Goal: Information Seeking & Learning: Learn about a topic

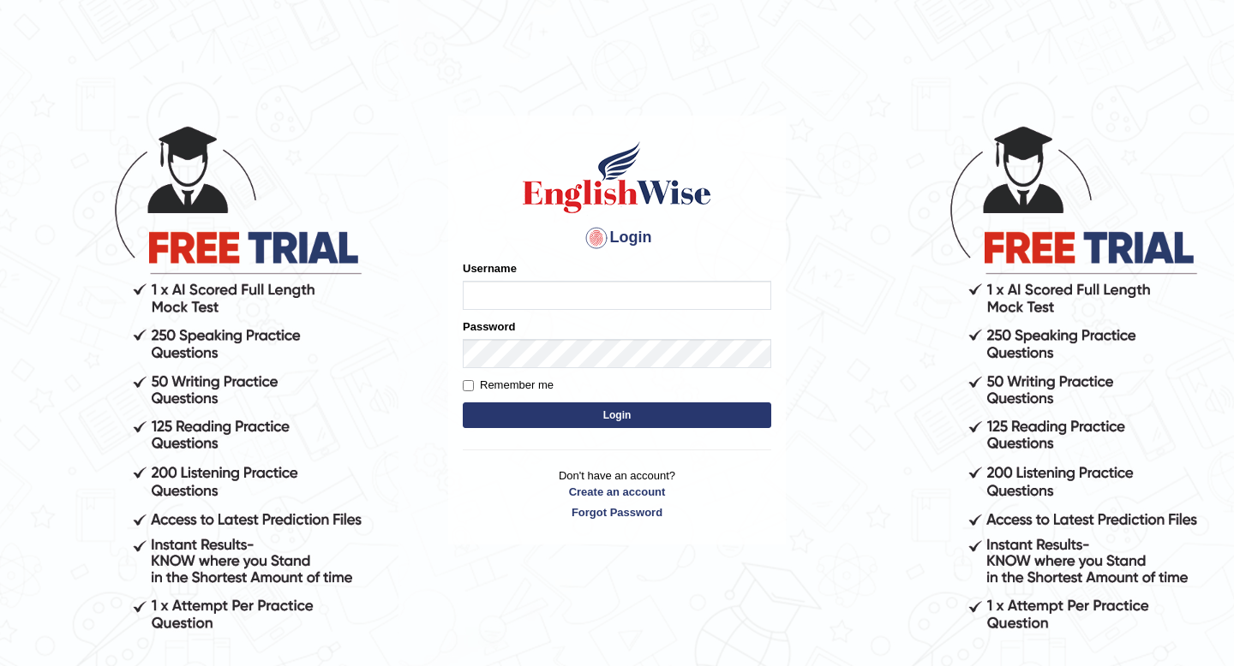
type input "susmitag_parramatta"
click at [593, 415] on button "Login" at bounding box center [617, 416] width 308 height 26
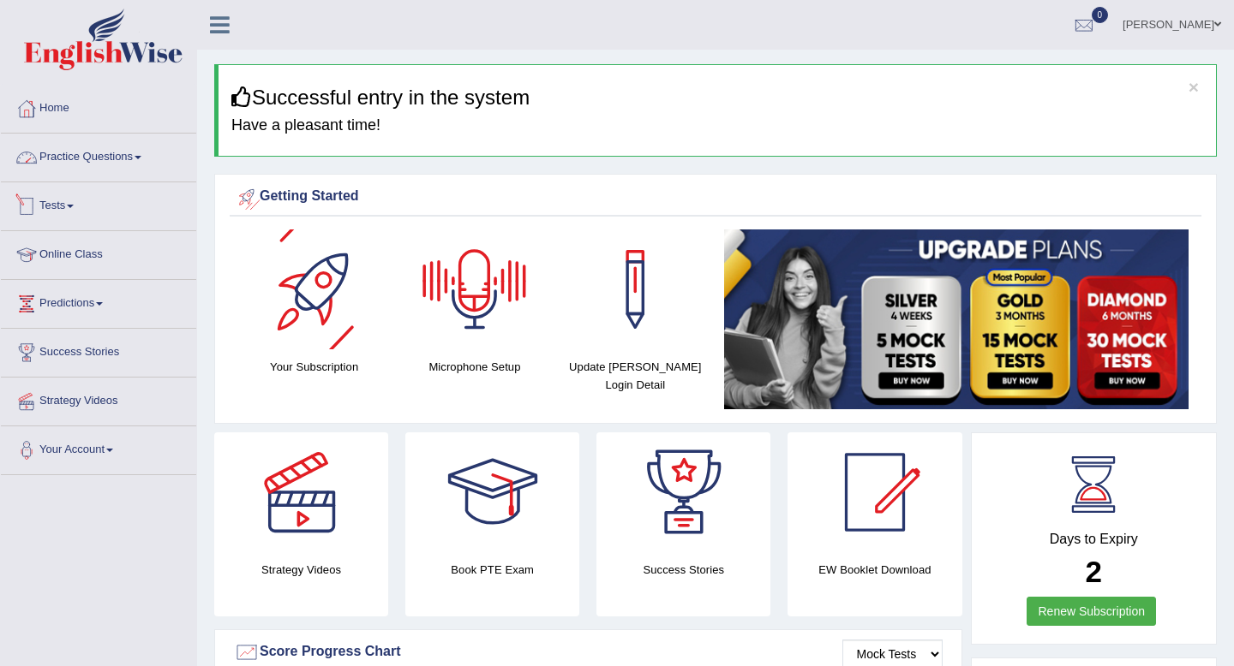
click at [127, 154] on link "Practice Questions" at bounding box center [98, 155] width 195 height 43
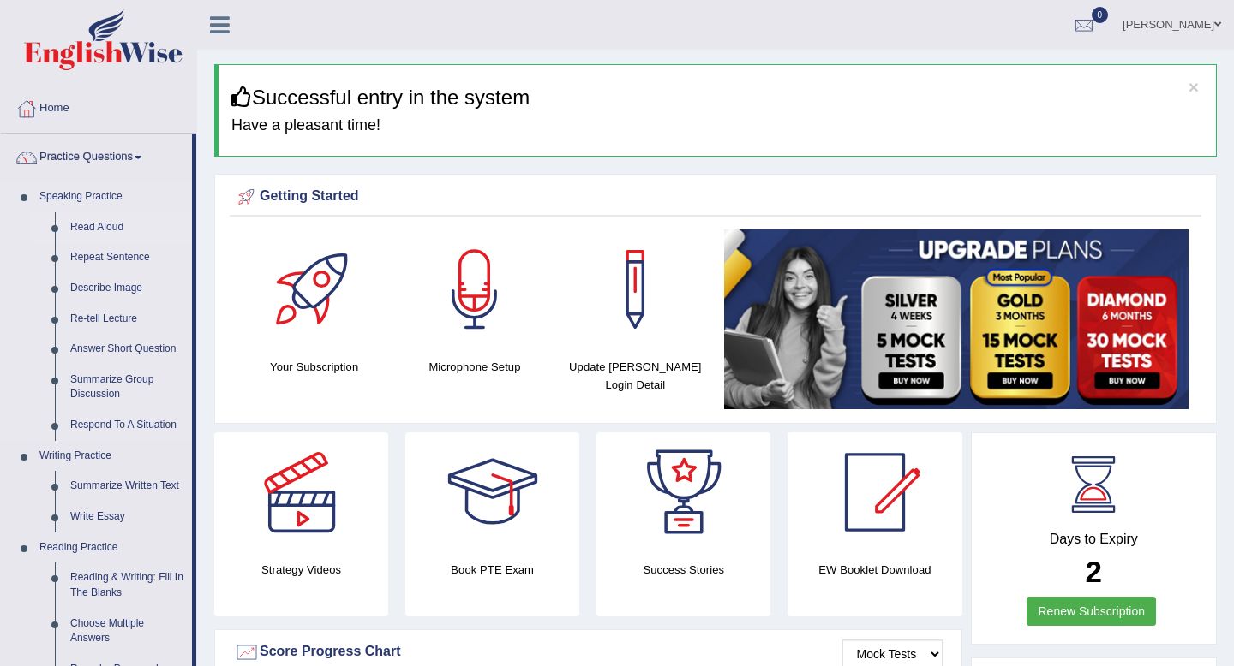
click at [87, 230] on link "Read Aloud" at bounding box center [127, 227] width 129 height 31
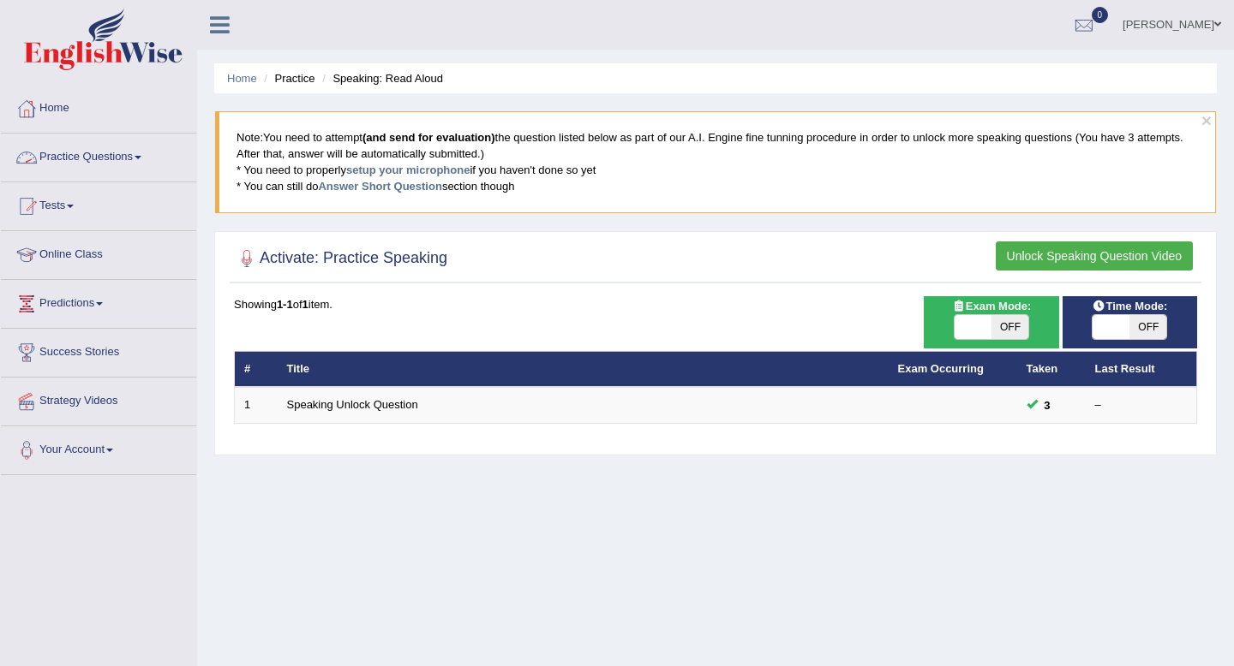
click at [100, 156] on link "Practice Questions" at bounding box center [98, 155] width 195 height 43
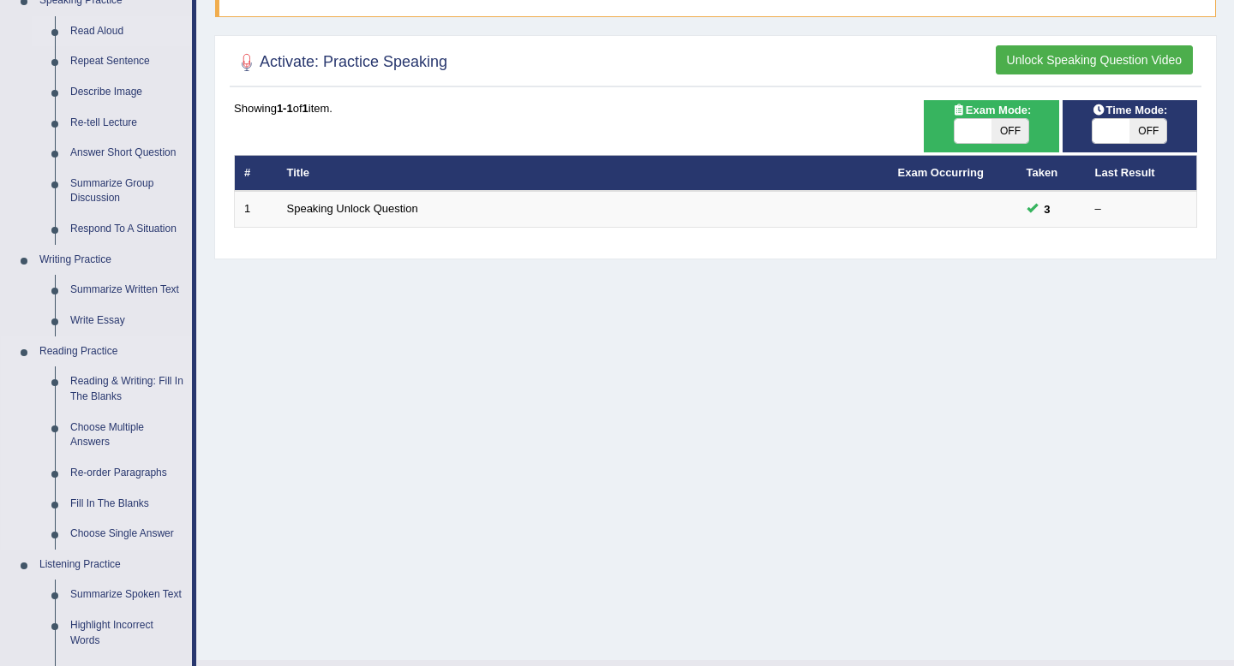
scroll to position [207, 0]
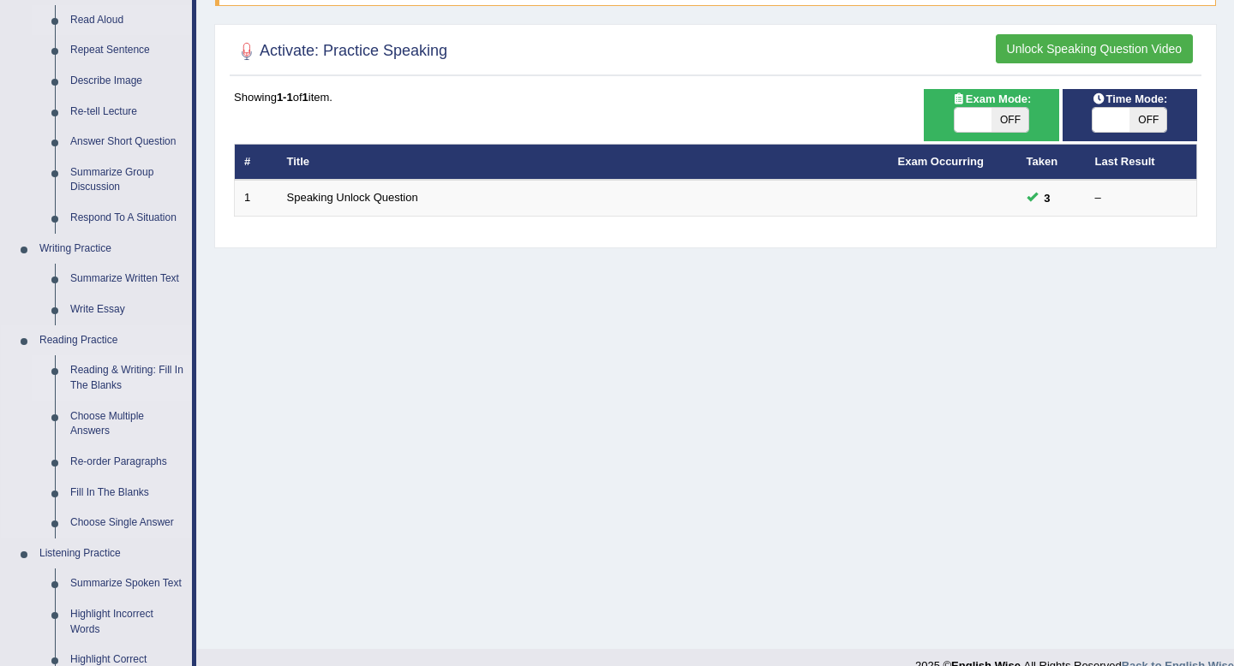
click at [94, 379] on link "Reading & Writing: Fill In The Blanks" at bounding box center [127, 377] width 129 height 45
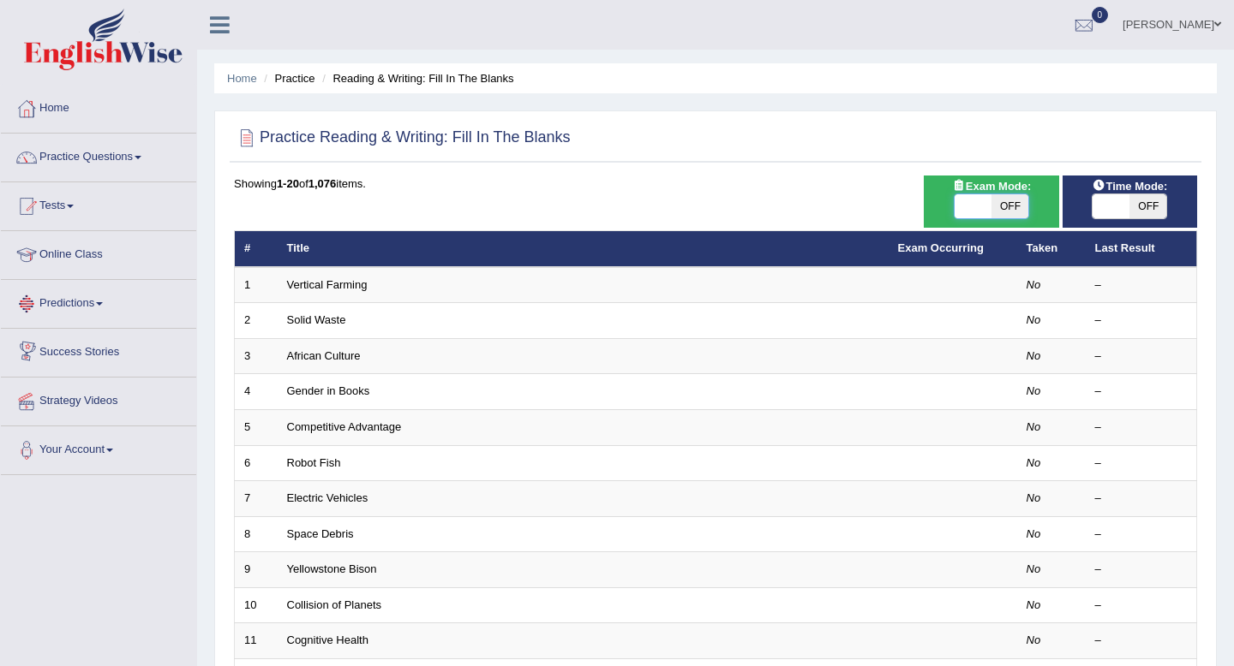
click at [980, 203] on span at bounding box center [972, 206] width 37 height 24
checkbox input "true"
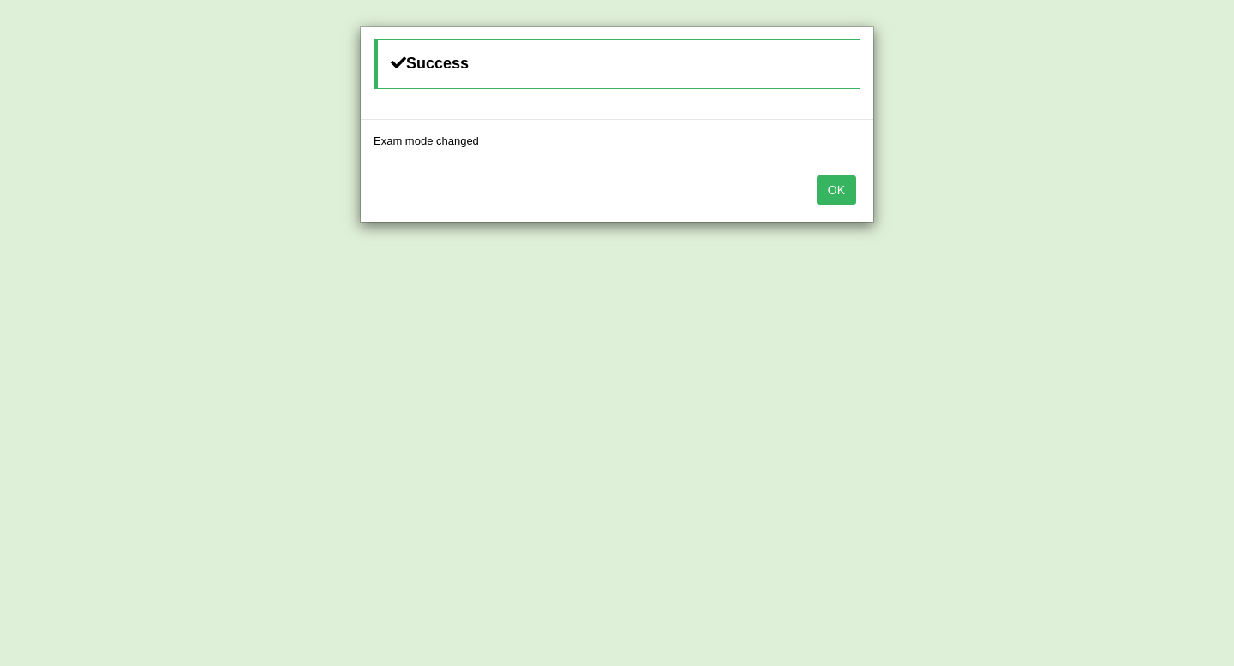
click at [843, 200] on button "OK" at bounding box center [835, 190] width 39 height 29
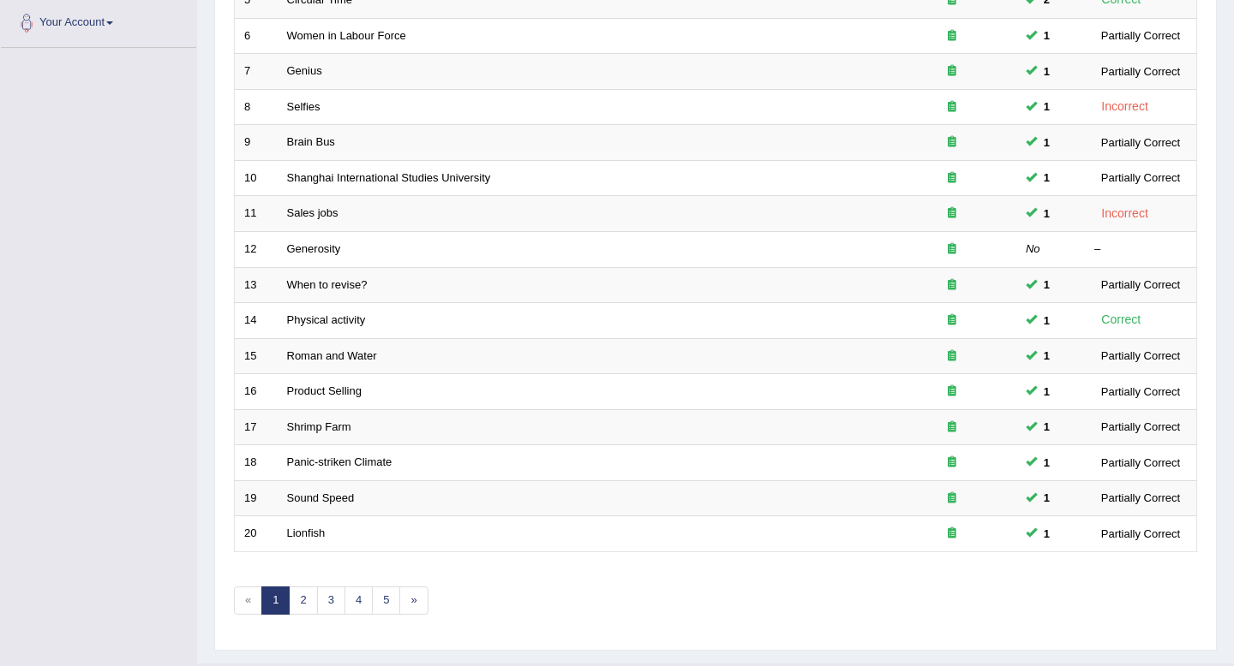
scroll to position [468, 0]
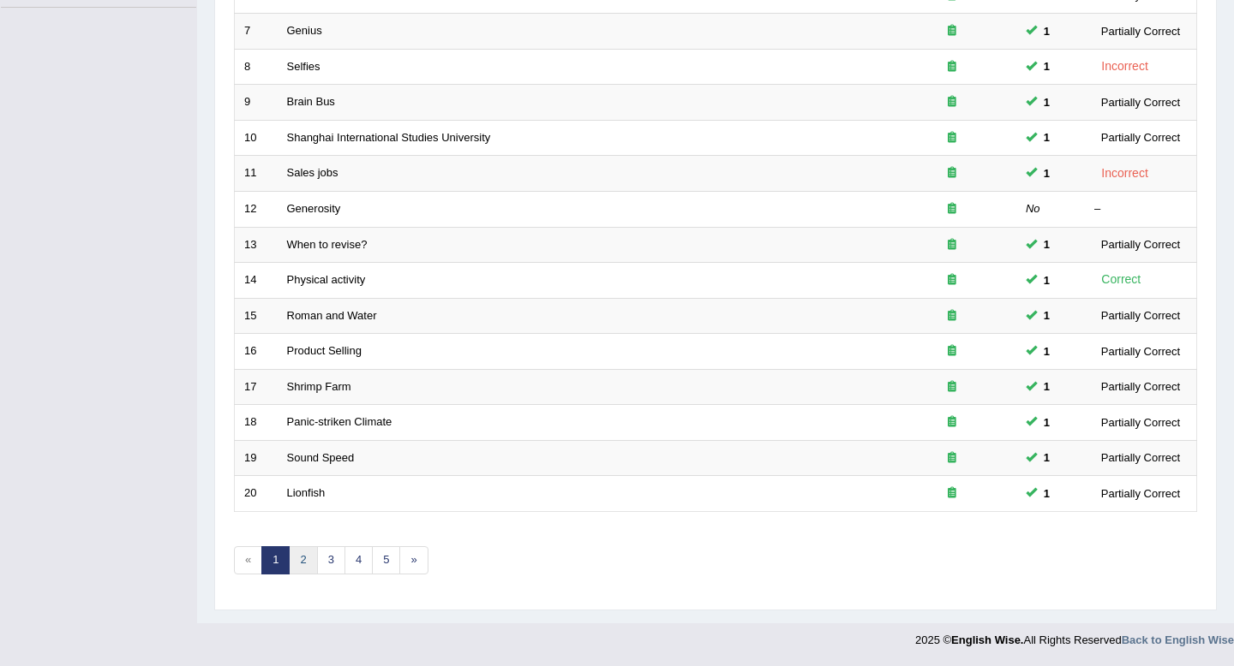
click at [306, 558] on link "2" at bounding box center [303, 561] width 28 height 28
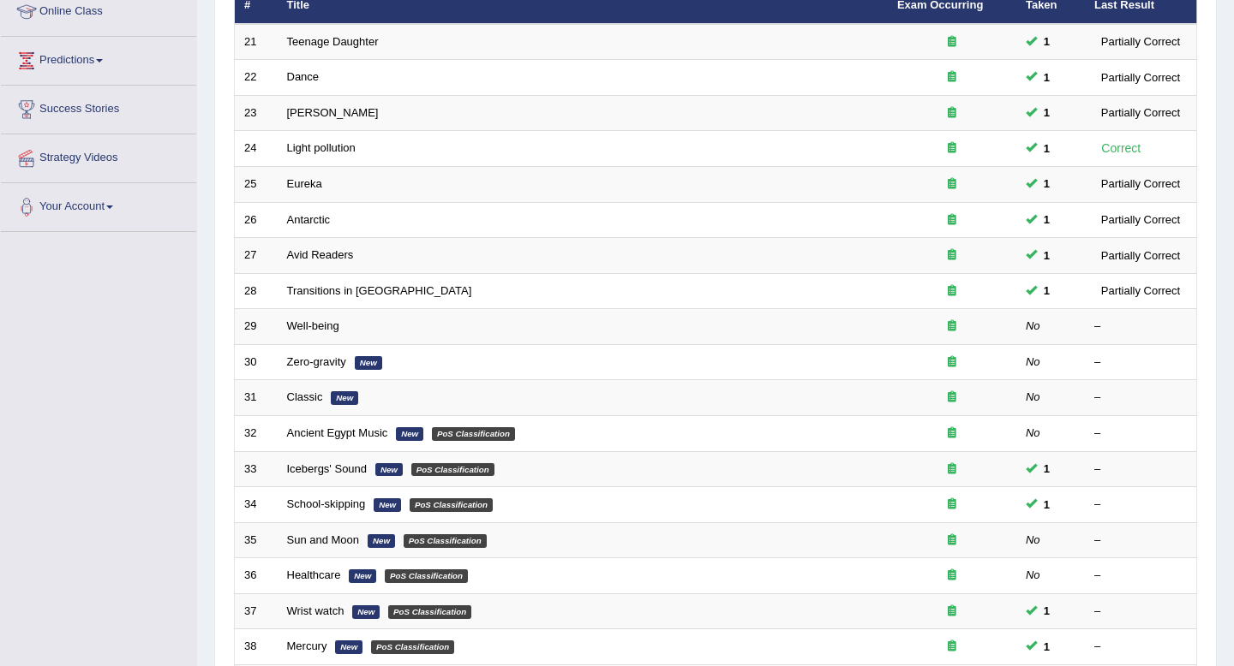
scroll to position [245, 0]
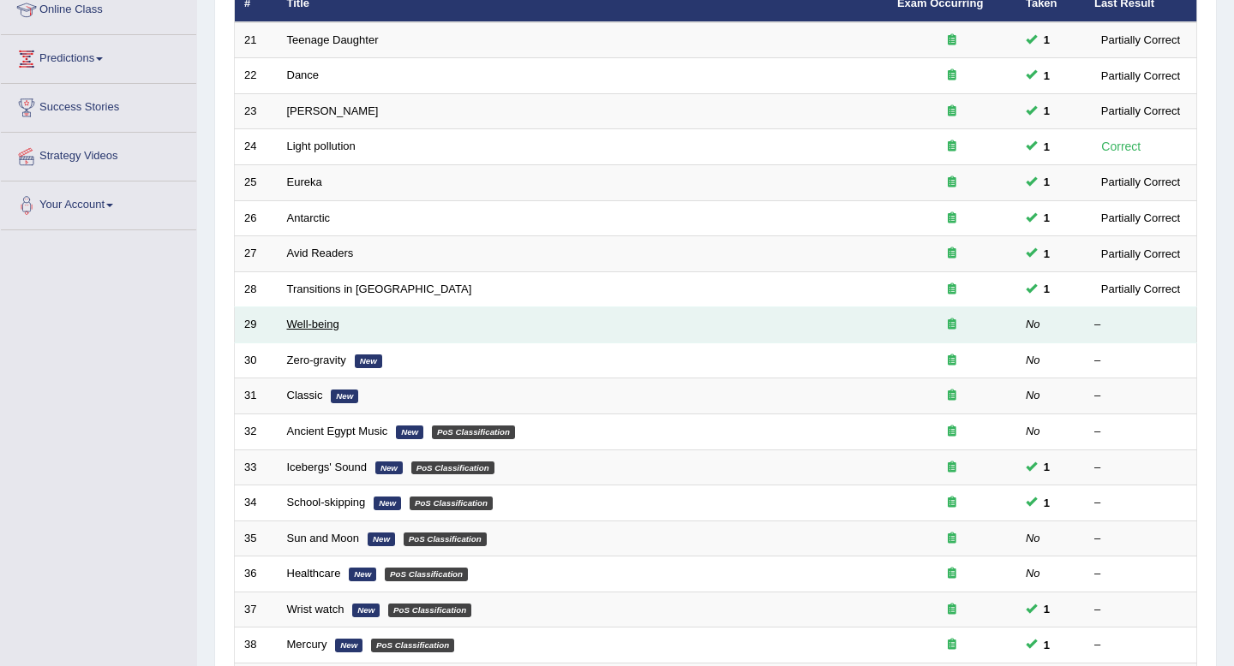
click at [320, 327] on link "Well-being" at bounding box center [313, 324] width 52 height 13
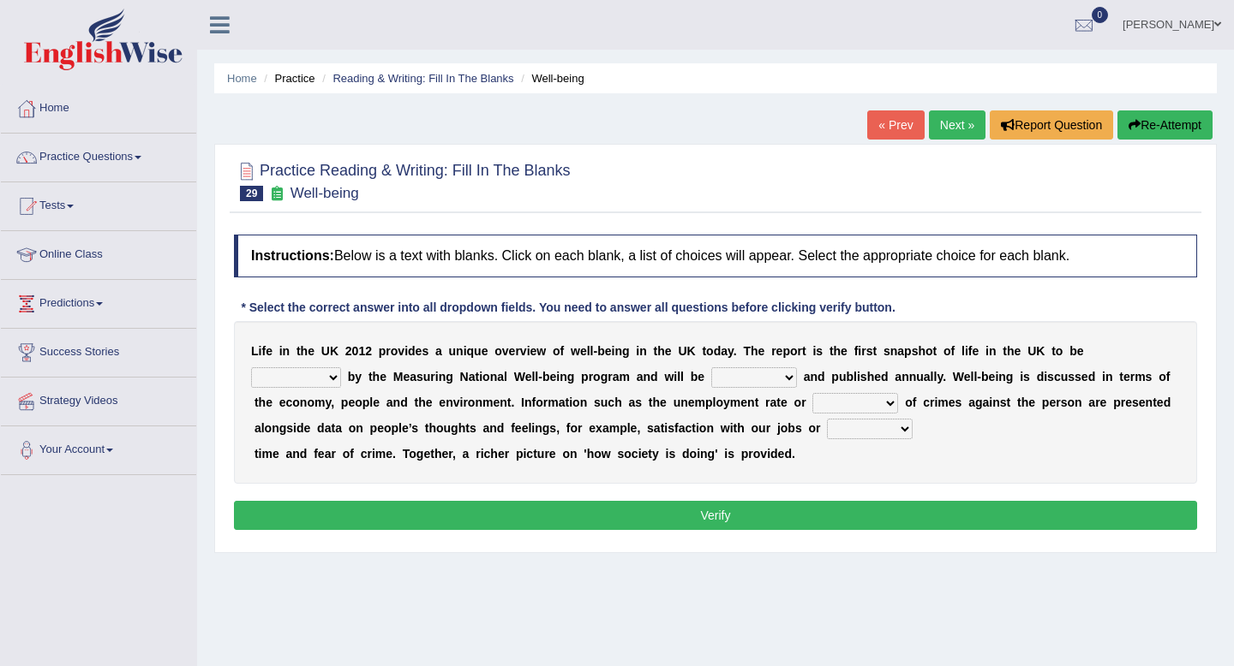
click at [341, 367] on select "delivered protected demanded overviewed" at bounding box center [296, 377] width 90 height 21
select select "delivered"
click at [341, 367] on select "delivered protected demanded overviewed" at bounding box center [296, 377] width 90 height 21
click at [711, 379] on select "distorted charted updated arranged" at bounding box center [754, 377] width 86 height 21
select select "updated"
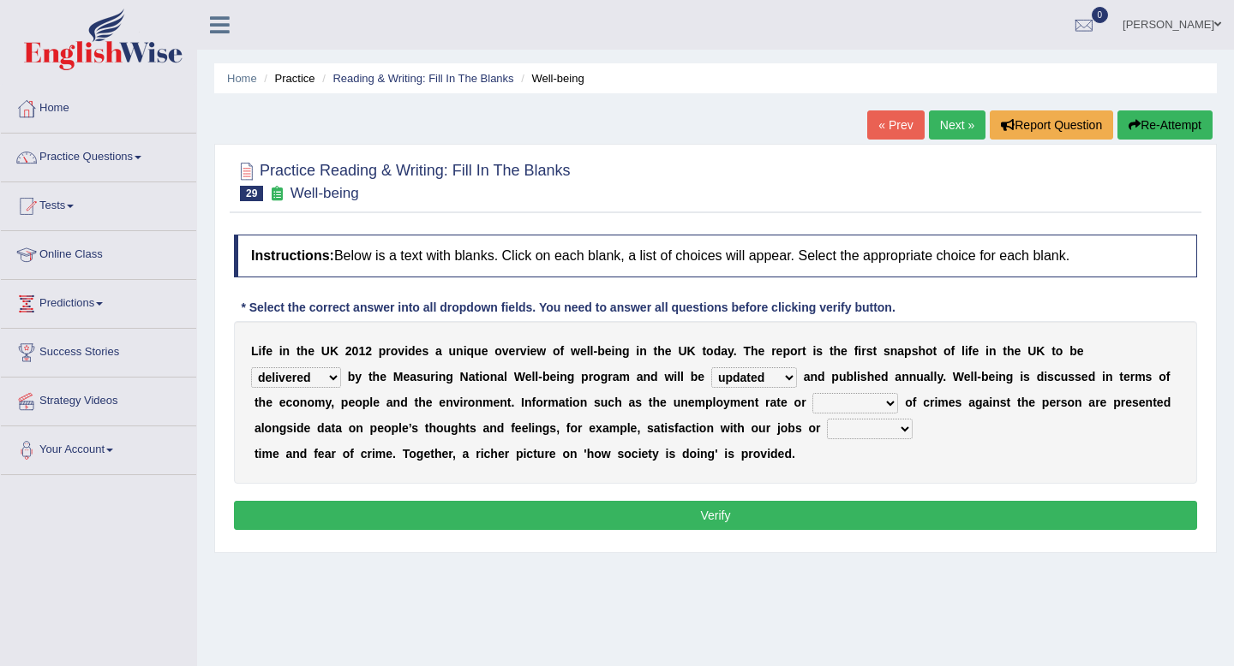
click at [711, 367] on select "distorted charted updated arranged" at bounding box center [754, 377] width 86 height 21
click at [341, 367] on select "delivered protected demanded overviewed" at bounding box center [296, 377] width 90 height 21
select select "overviewed"
click at [341, 367] on select "delivered protected demanded overviewed" at bounding box center [296, 377] width 90 height 21
click at [812, 403] on select "velocity weight span number" at bounding box center [855, 403] width 86 height 21
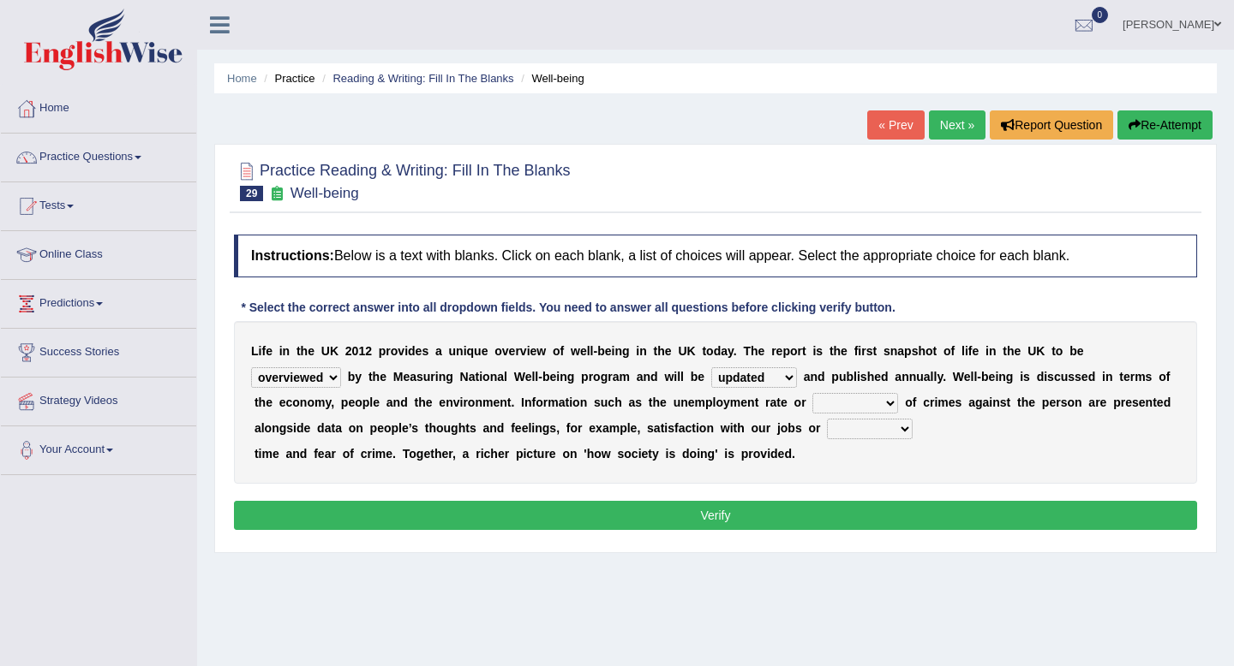
select select "number"
click at [812, 393] on select "velocity weight span number" at bounding box center [855, 403] width 86 height 21
click at [827, 429] on select "pressure plea fancy leisure" at bounding box center [870, 429] width 86 height 21
select select "plea"
click at [827, 419] on select "pressure plea fancy leisure" at bounding box center [870, 429] width 86 height 21
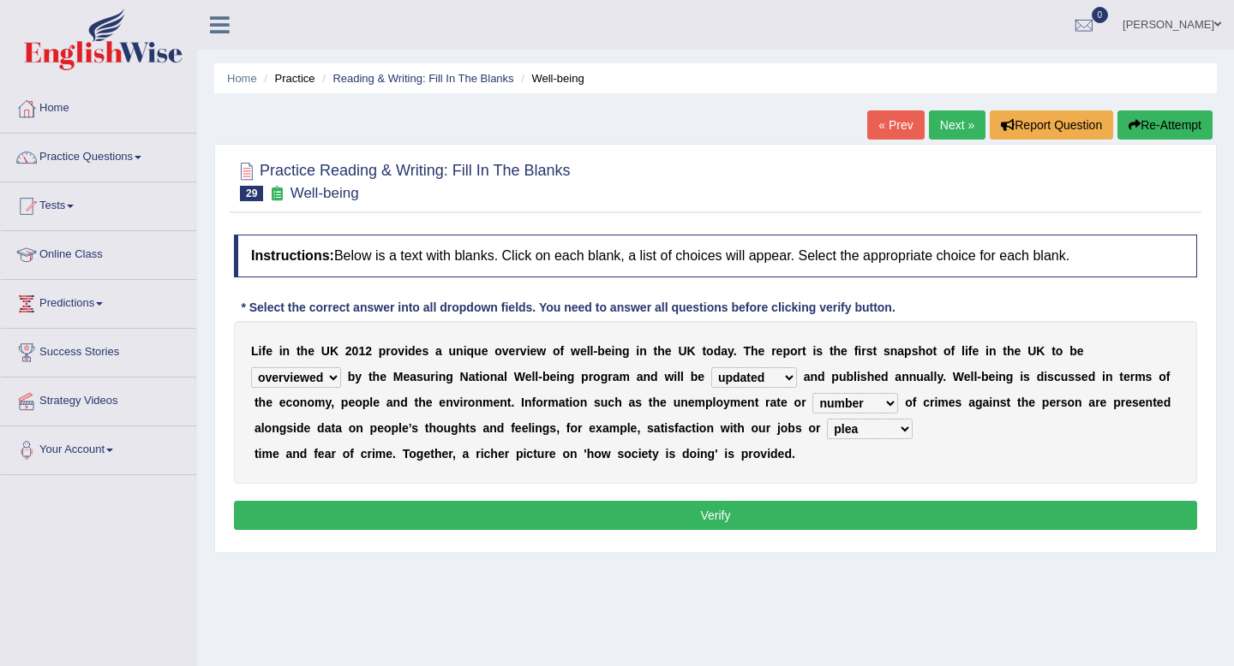
click at [768, 517] on button "Verify" at bounding box center [715, 515] width 963 height 29
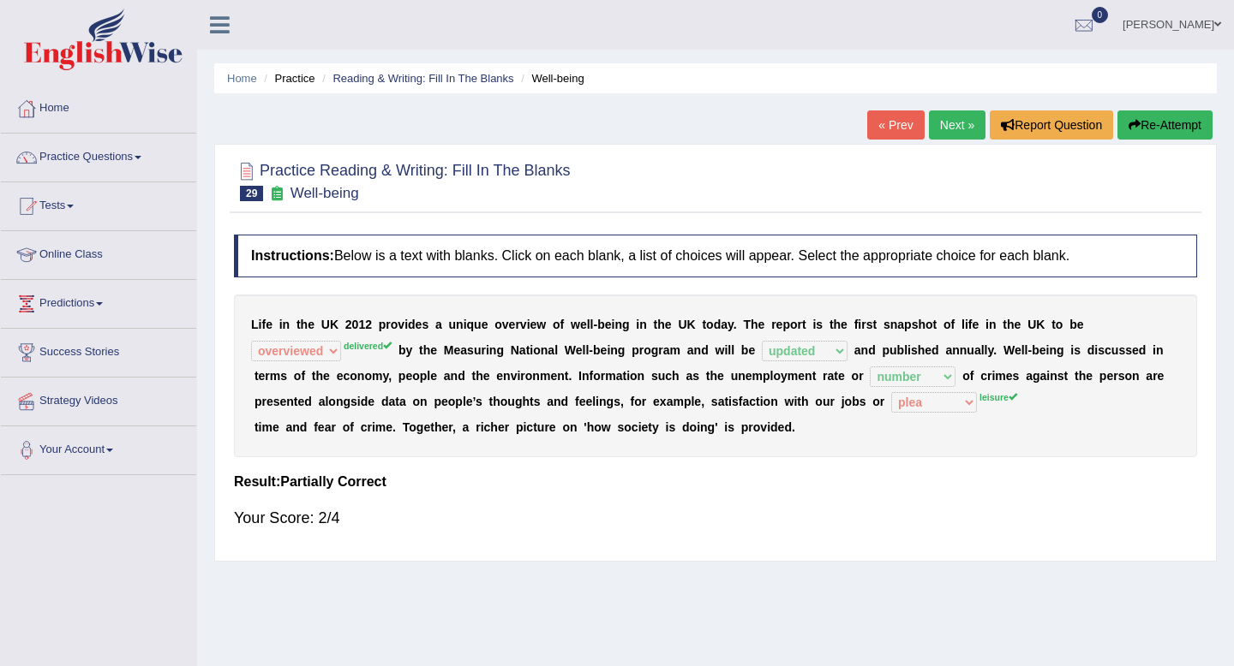
click at [955, 124] on link "Next »" at bounding box center [957, 125] width 57 height 29
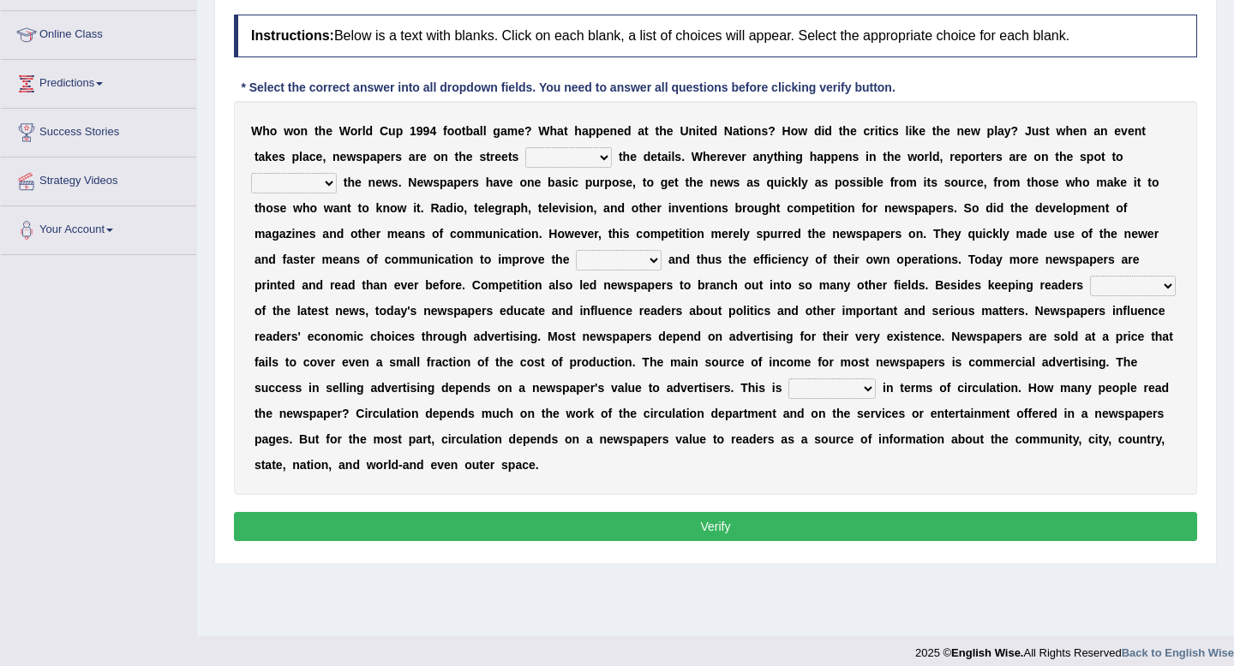
scroll to position [212, 0]
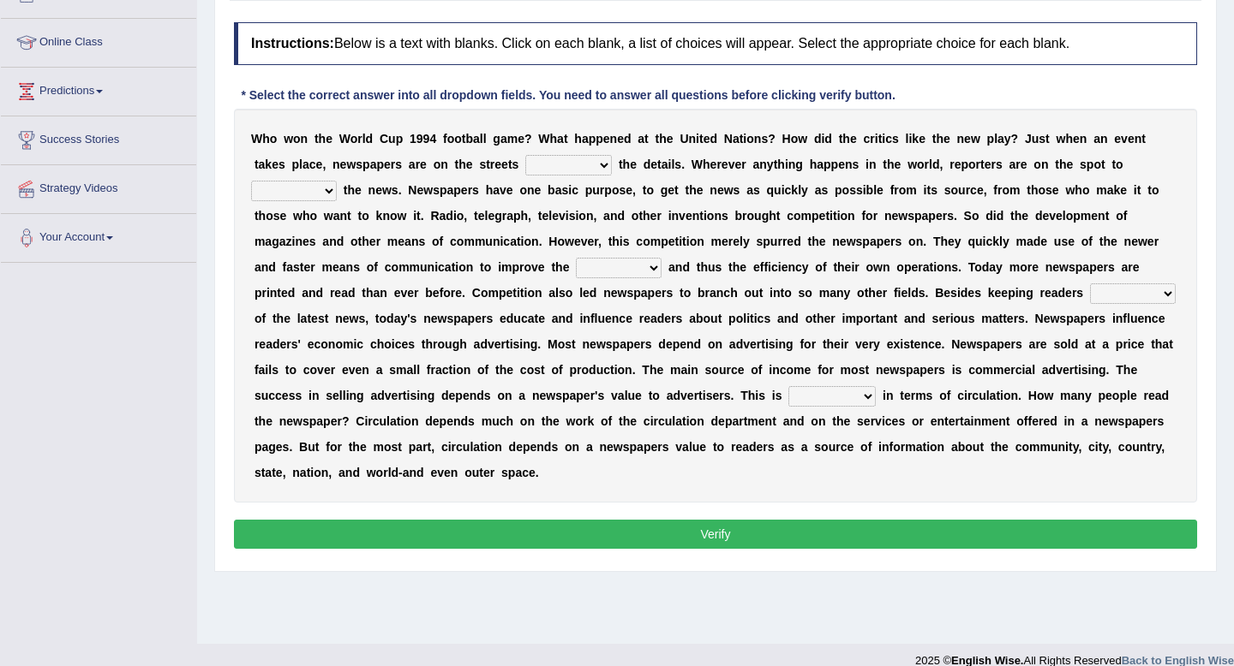
click at [602, 168] on select "be giving to give have given given" at bounding box center [568, 165] width 87 height 21
select select "have given"
click at [527, 155] on select "be giving to give have given given" at bounding box center [568, 165] width 87 height 21
click at [595, 173] on select "be giving to give have given given" at bounding box center [568, 165] width 87 height 21
click at [315, 192] on select "given subscribe gather invent" at bounding box center [294, 191] width 86 height 21
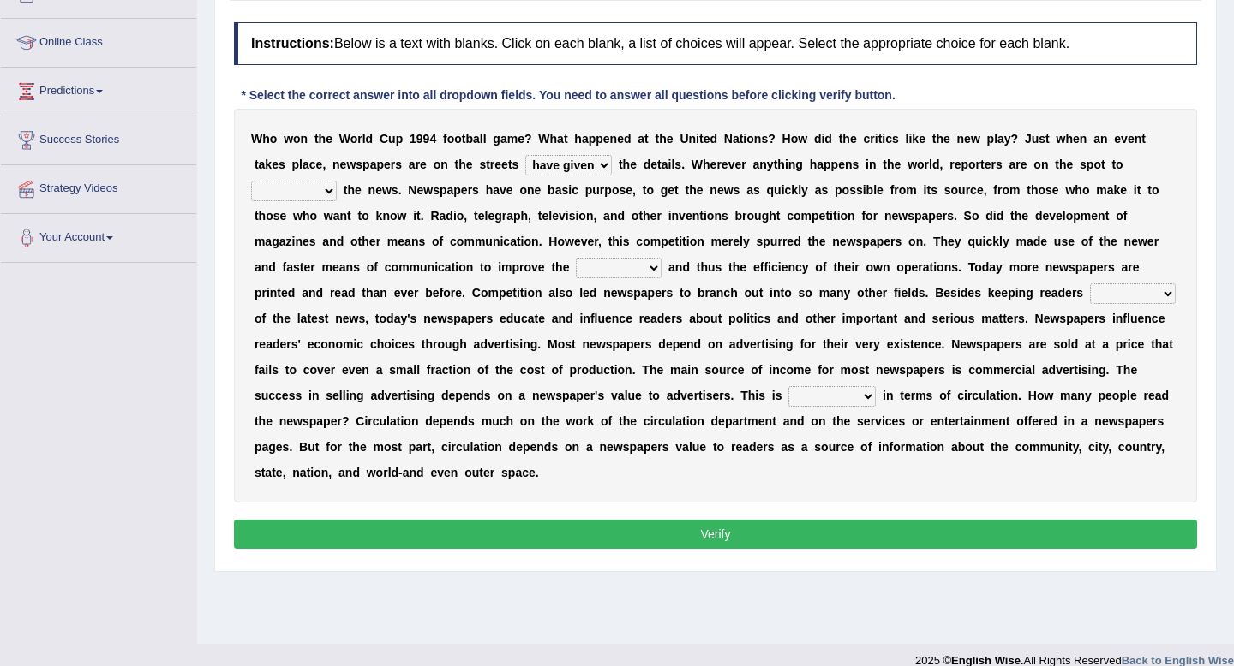
select select "given"
click at [251, 181] on select "given subscribe gather invent" at bounding box center [294, 191] width 86 height 21
click at [644, 267] on select "speed column rating volume" at bounding box center [619, 268] width 86 height 21
select select "rating"
click at [576, 258] on select "speed column rating volume" at bounding box center [619, 268] width 86 height 21
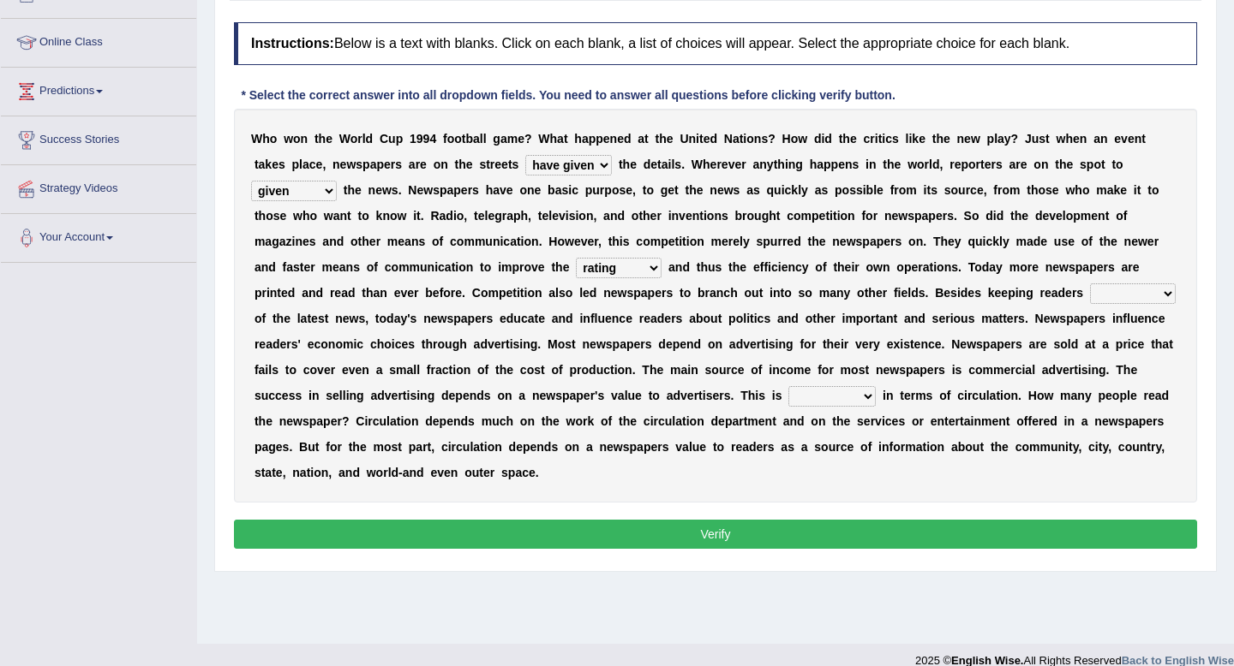
click at [1156, 288] on select "besieged fed confirmed informed" at bounding box center [1133, 294] width 86 height 21
select select "informed"
click at [1090, 284] on select "besieged fed confirmed informed" at bounding box center [1133, 294] width 86 height 21
click at [851, 399] on select "measured envisioned entailed engaged" at bounding box center [831, 396] width 87 height 21
select select "measured"
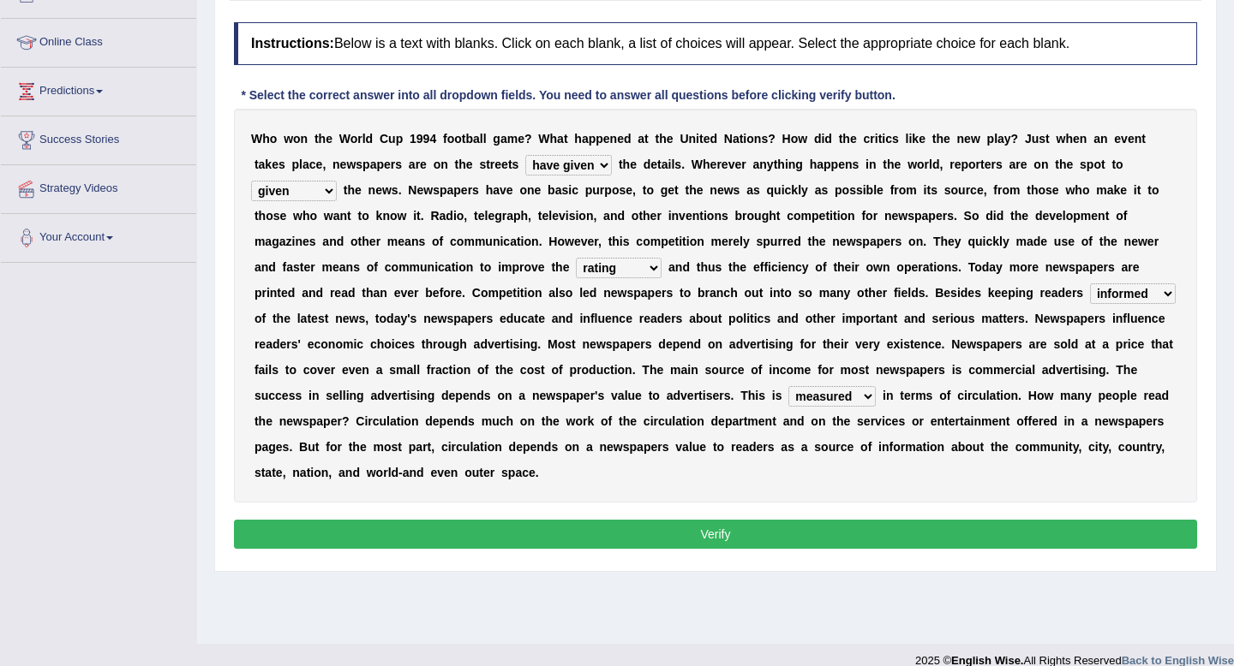
click at [788, 386] on select "measured envisioned entailed engaged" at bounding box center [831, 396] width 87 height 21
click at [713, 541] on button "Verify" at bounding box center [715, 534] width 963 height 29
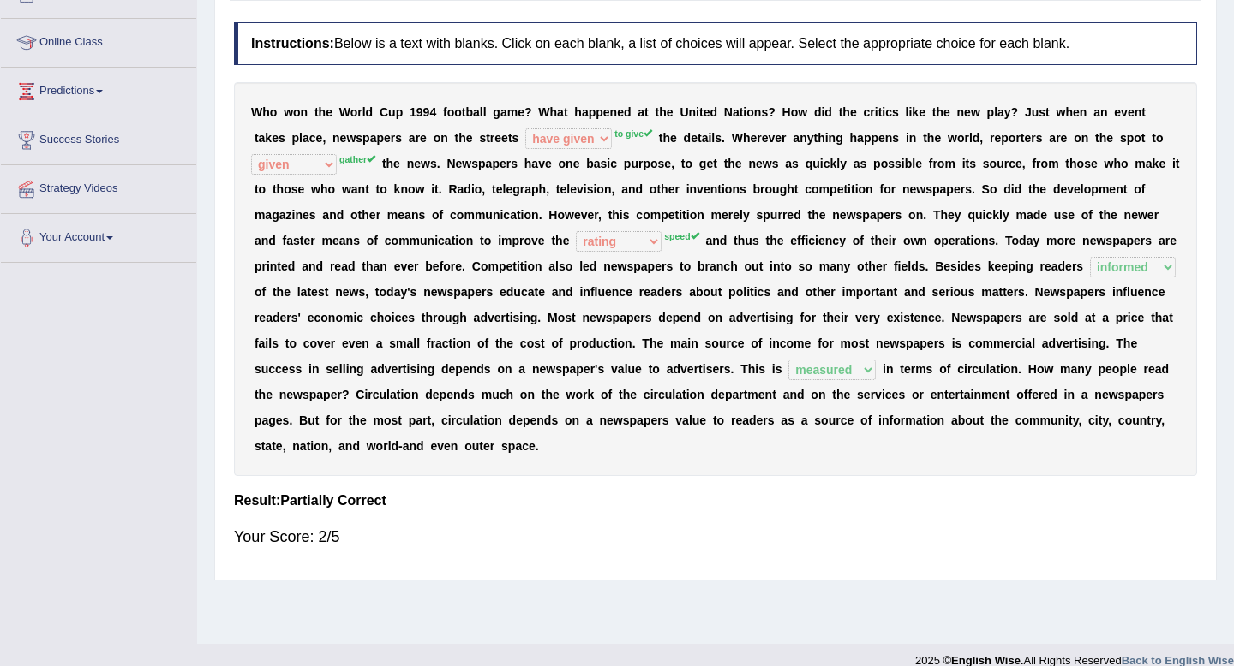
drag, startPoint x: 245, startPoint y: 107, endPoint x: 272, endPoint y: 125, distance: 32.8
click at [274, 125] on div "W h o w o n t h e W o r l d C u p 1 9 9 4 f o o t b a l l g a m e ? W h a t h a…" at bounding box center [715, 279] width 963 height 394
click at [261, 116] on b "W" at bounding box center [256, 112] width 11 height 14
drag, startPoint x: 249, startPoint y: 107, endPoint x: 287, endPoint y: 150, distance: 57.1
click at [287, 150] on div "W h o w o n t h e W o r l d C u p 1 9 9 4 f o o t b a l l g a m e ? W h a t h a…" at bounding box center [715, 279] width 963 height 394
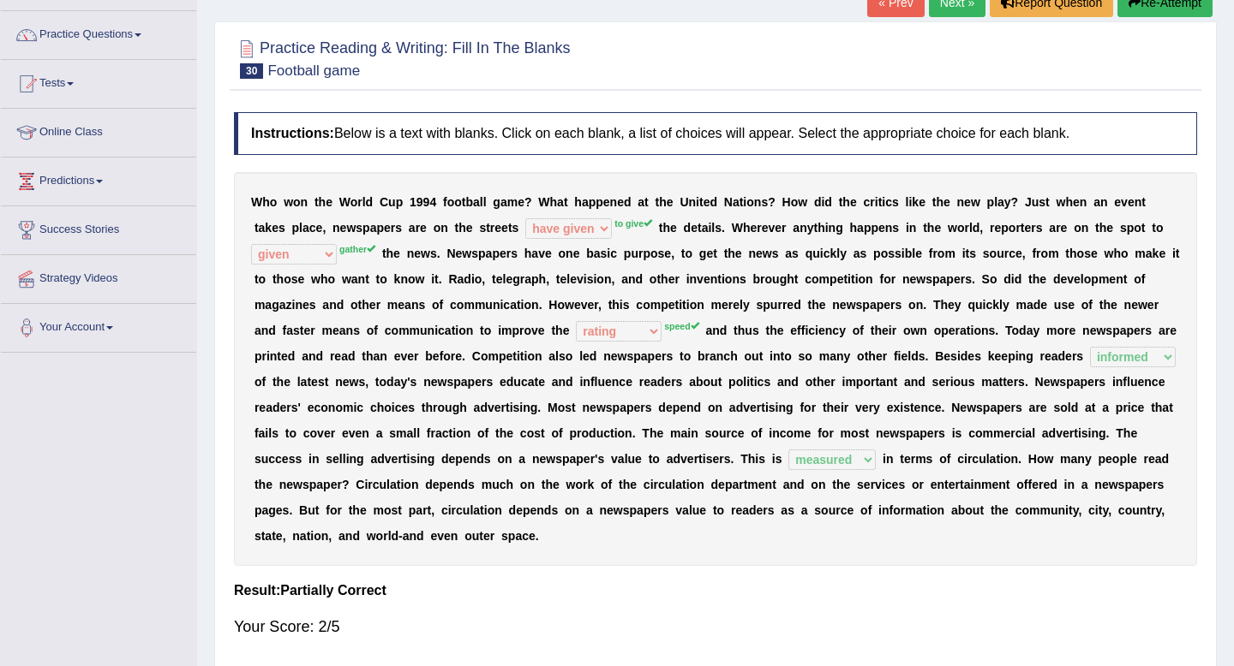
scroll to position [119, 0]
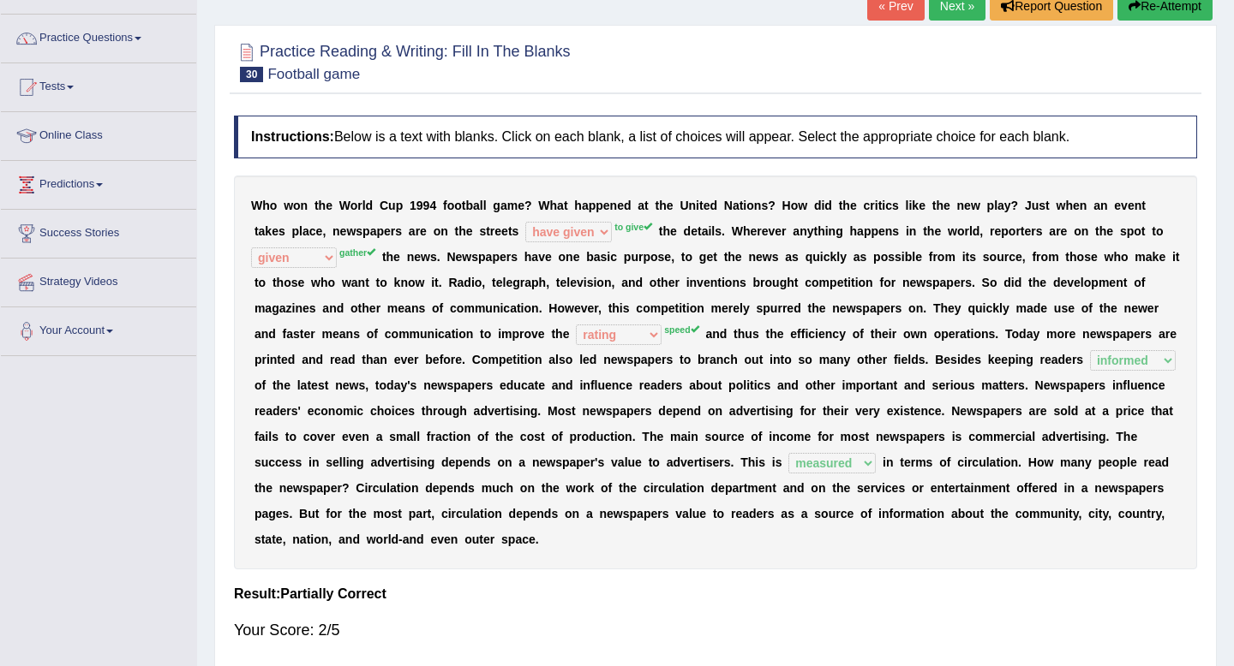
drag, startPoint x: 718, startPoint y: 431, endPoint x: 350, endPoint y: 283, distance: 396.2
click at [350, 282] on div "W h o w o n t h e W o r l d C u p 1 9 9 4 f o o t b a l l g a m e ? W h a t h a…" at bounding box center [715, 373] width 963 height 394
click at [959, 9] on link "Next »" at bounding box center [957, 5] width 57 height 29
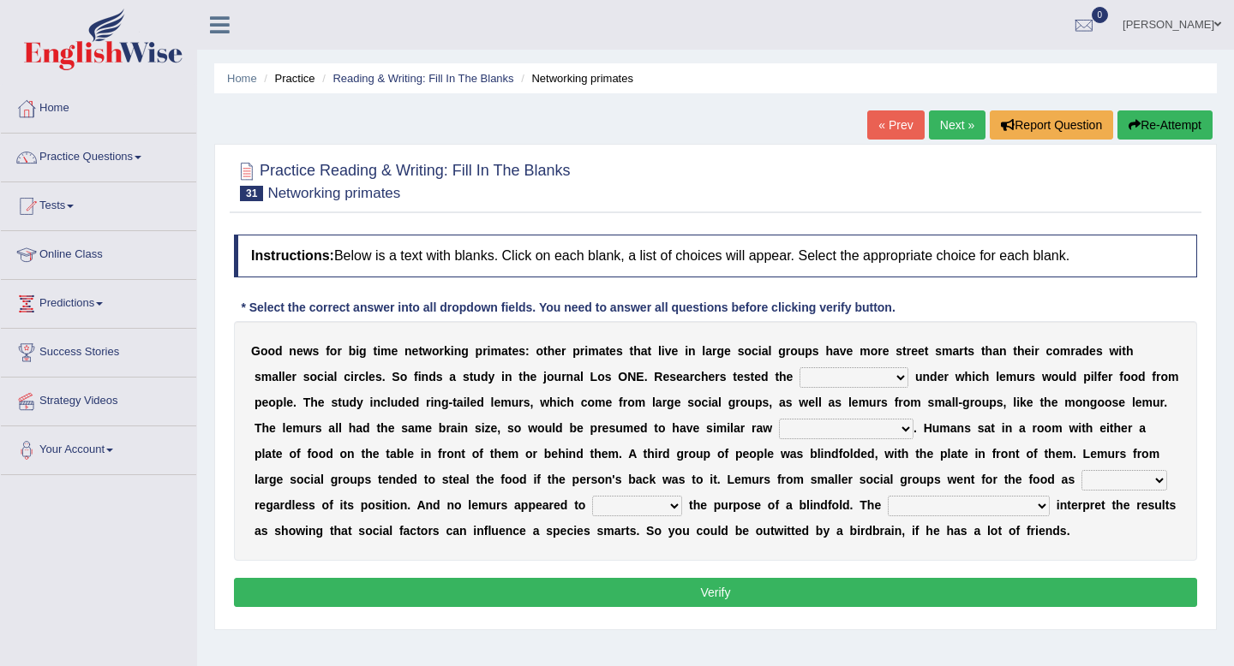
scroll to position [9, 0]
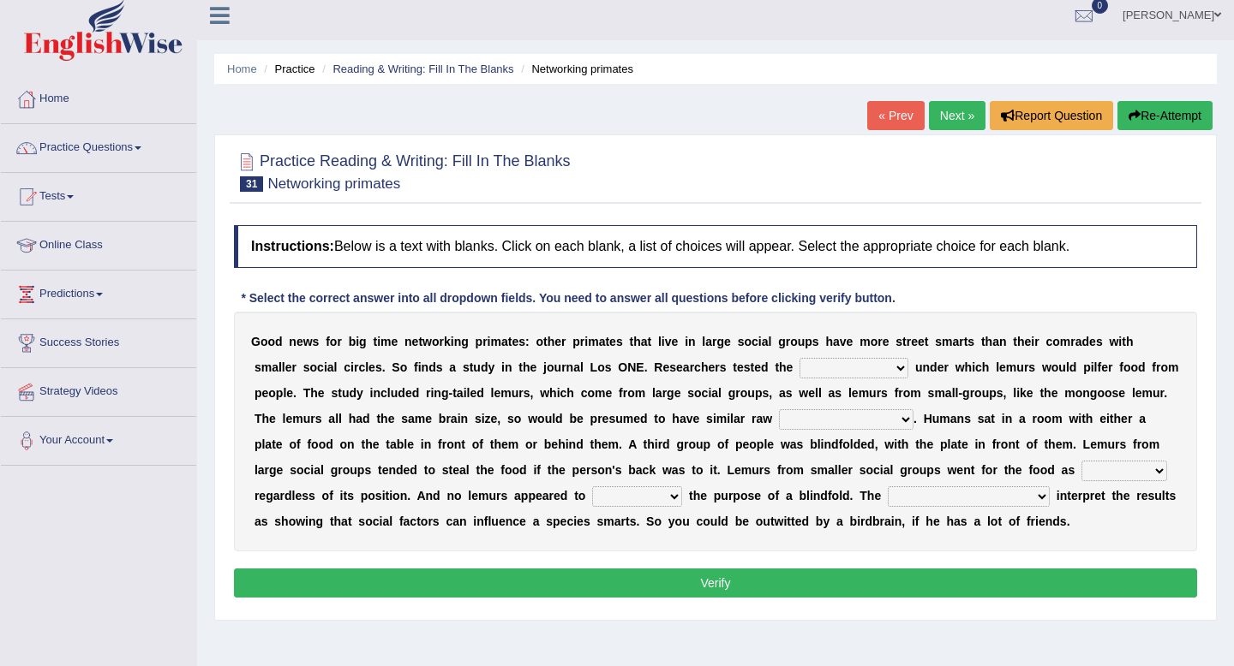
click at [888, 375] on select "scanners circumstances granules fascists" at bounding box center [853, 368] width 109 height 21
click at [799, 358] on select "scanners circumstances granules fascists" at bounding box center [853, 368] width 109 height 21
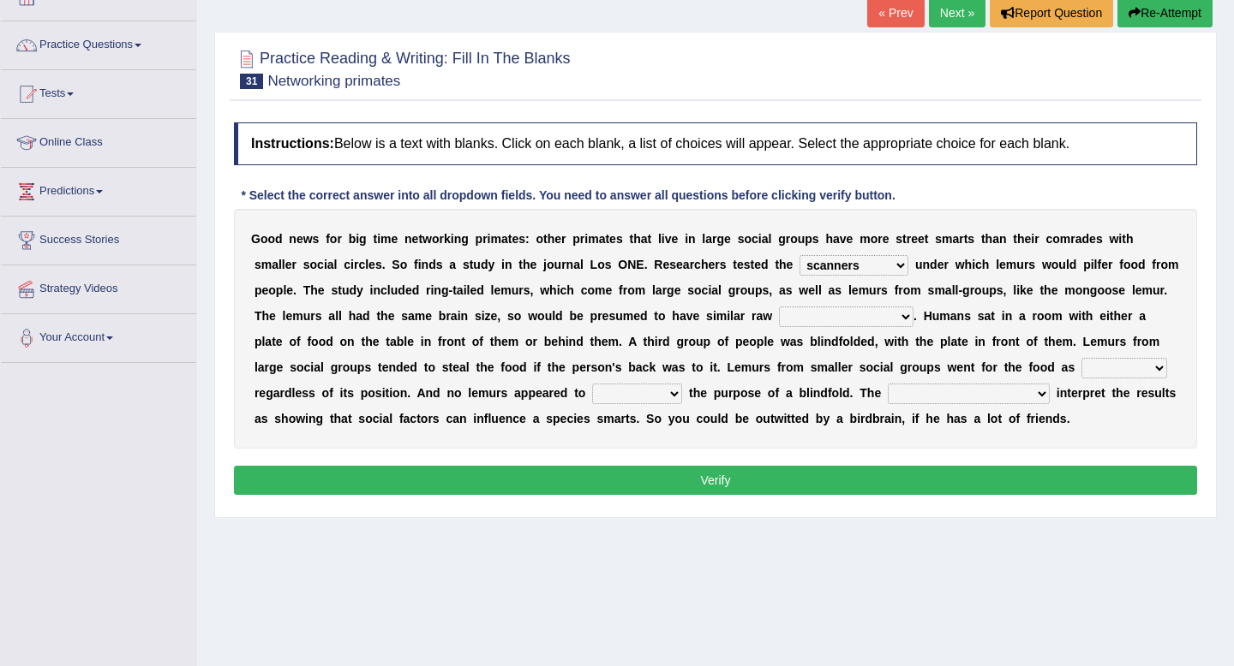
scroll to position [0, 0]
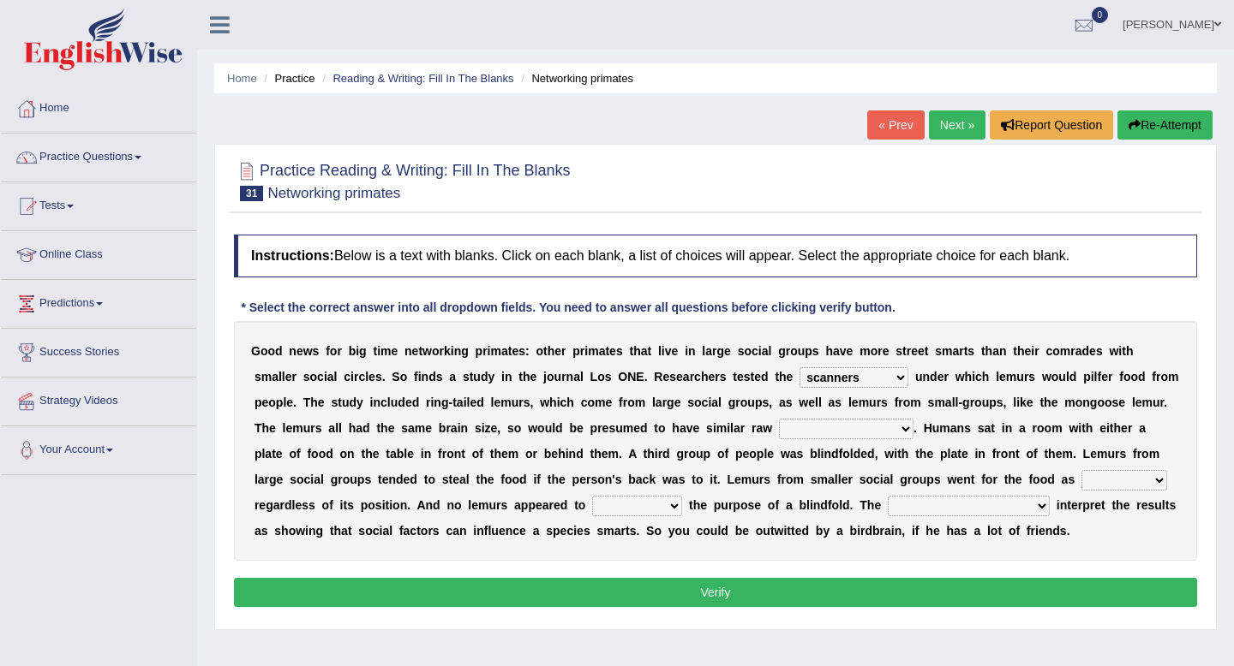
click at [887, 377] on select "scanners circumstances granules fascists" at bounding box center [853, 377] width 109 height 21
click at [887, 383] on select "scanners circumstances granules fascists" at bounding box center [853, 377] width 109 height 21
click at [887, 387] on select "scanners circumstances granules fascists" at bounding box center [853, 377] width 109 height 21
click at [883, 374] on select "scanners circumstances granules fascists" at bounding box center [853, 377] width 109 height 21
select select "granules"
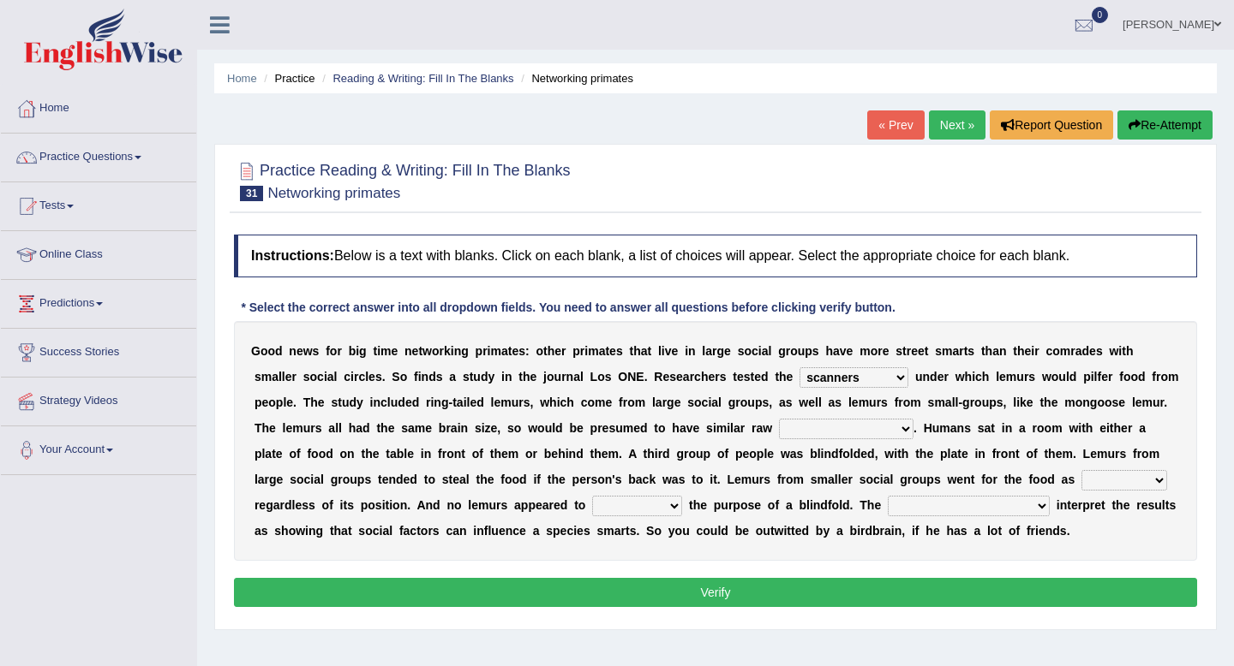
click at [799, 367] on select "scanners circumstances granules fascists" at bounding box center [853, 377] width 109 height 21
click at [885, 433] on select "intelligence messages protectorates contemptuousness" at bounding box center [846, 429] width 134 height 21
click at [891, 426] on select "intelligence messages protectorates contemptuousness" at bounding box center [846, 429] width 134 height 21
click at [833, 428] on select "intelligence messages protectorates contemptuousness" at bounding box center [846, 429] width 134 height 21
click at [779, 419] on select "intelligence messages protectorates contemptuousness" at bounding box center [846, 429] width 134 height 21
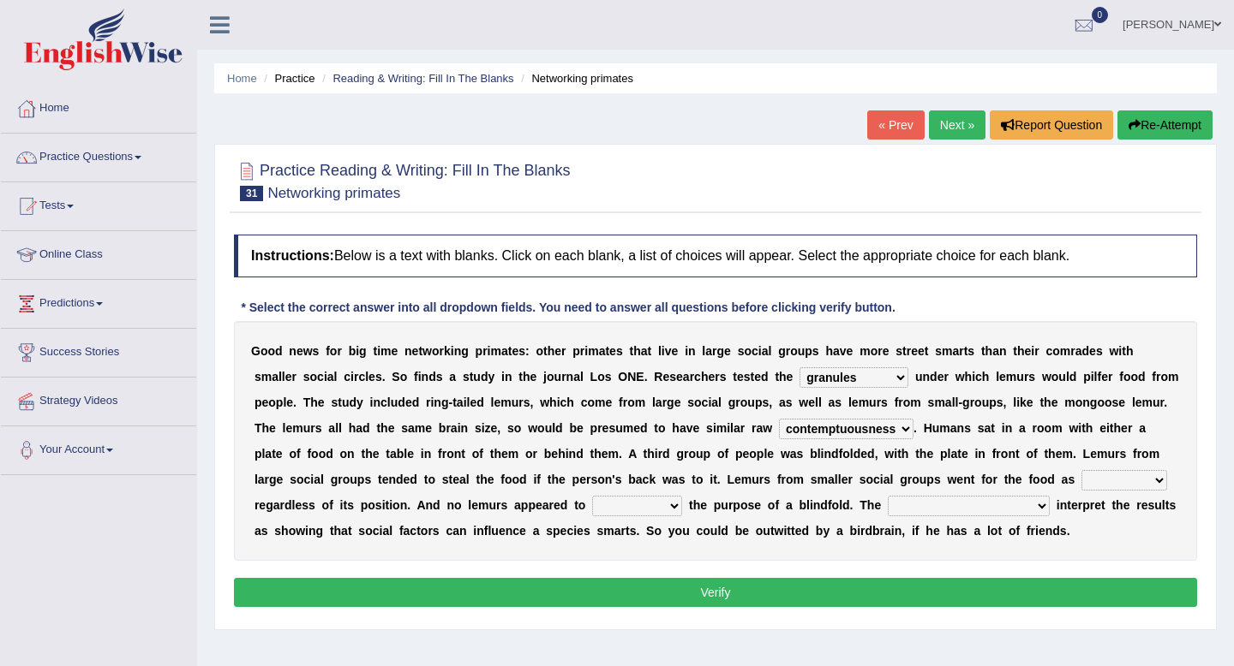
click at [827, 434] on select "intelligence messages protectorates contemptuousness" at bounding box center [846, 429] width 134 height 21
click at [779, 419] on select "intelligence messages protectorates contemptuousness" at bounding box center [846, 429] width 134 height 21
click at [815, 431] on select "intelligence messages protectorates contemptuousness" at bounding box center [846, 429] width 134 height 21
select select "contemptuousness"
click at [779, 419] on select "intelligence messages protectorates contemptuousness" at bounding box center [846, 429] width 134 height 21
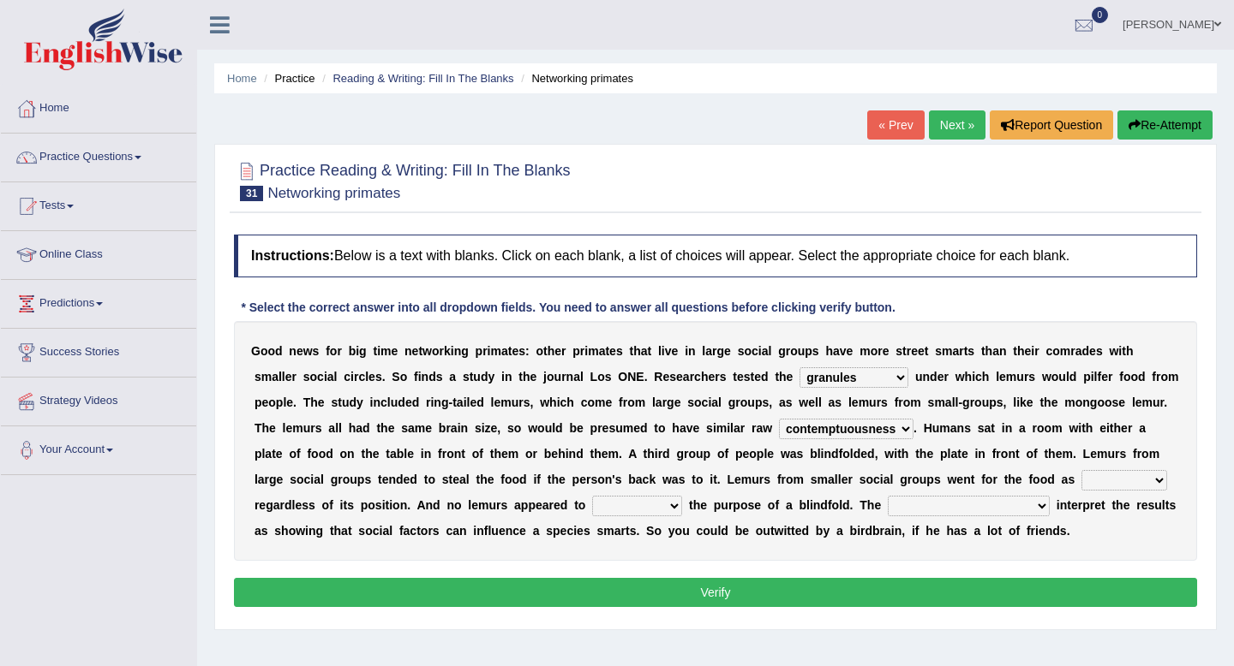
click at [834, 433] on select "intelligence messages protectorates contemptuousness" at bounding box center [846, 429] width 134 height 21
click at [1143, 481] on select "frequently fealty benignity uneasily" at bounding box center [1124, 480] width 86 height 21
click at [1111, 488] on select "frequently fealty benignity uneasily" at bounding box center [1124, 480] width 86 height 21
click at [1114, 476] on select "frequently fealty benignity uneasily" at bounding box center [1124, 480] width 86 height 21
click at [1134, 478] on select "frequently fealty benignity uneasily" at bounding box center [1124, 480] width 86 height 21
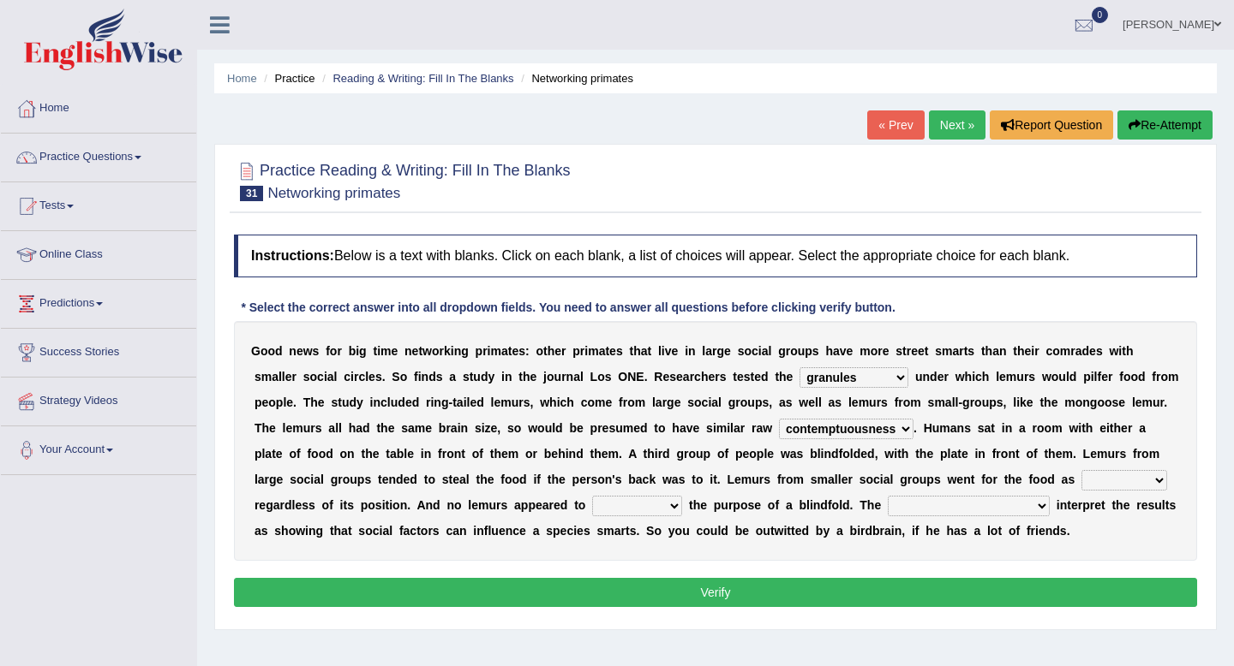
select select "benignity"
click at [1081, 470] on select "frequently fealty benignity uneasily" at bounding box center [1124, 480] width 86 height 21
click at [661, 499] on select "brunt understand hard sap" at bounding box center [637, 506] width 90 height 21
select select "understand"
click at [592, 496] on select "brunt understand hard sap" at bounding box center [637, 506] width 90 height 21
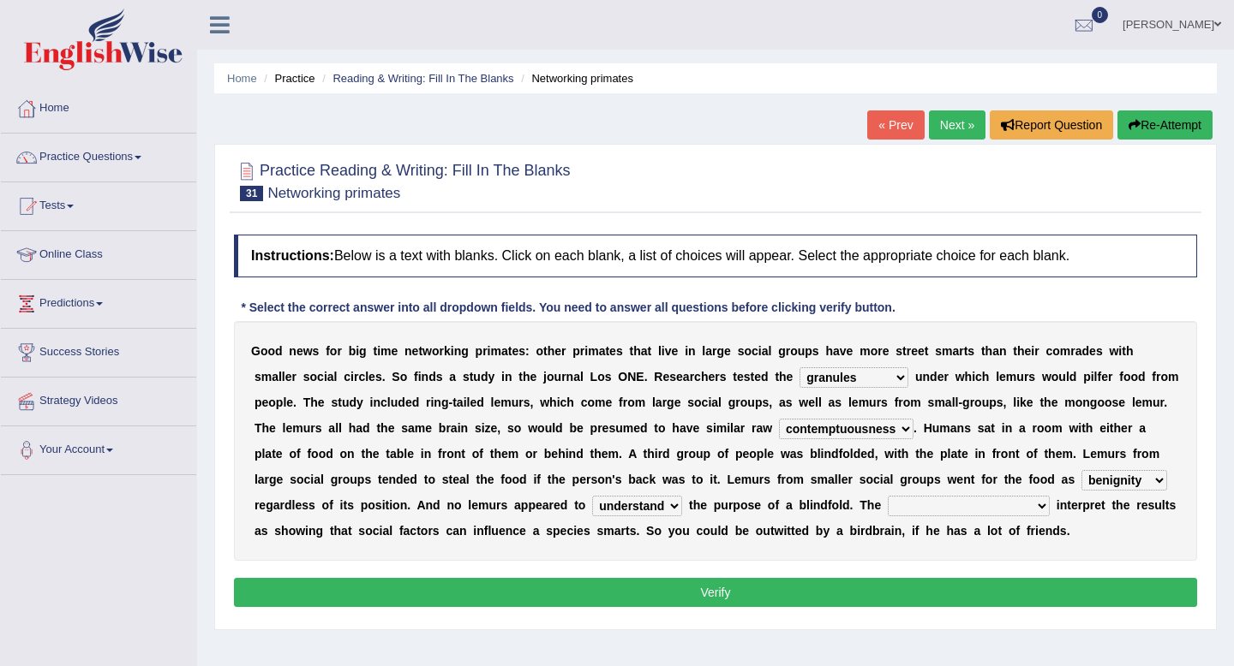
click at [908, 505] on select "cleavages inveiglers researchers priestesses" at bounding box center [968, 506] width 162 height 21
click at [957, 493] on div "G o o d n e w s f o r b i g t i m e n e t w o r k i n g p r i m a t e s : o t h…" at bounding box center [715, 441] width 963 height 240
click at [957, 502] on select "cleavages inveiglers researchers priestesses" at bounding box center [968, 506] width 162 height 21
select select "researchers"
click at [887, 496] on select "cleavages inveiglers researchers priestesses" at bounding box center [968, 506] width 162 height 21
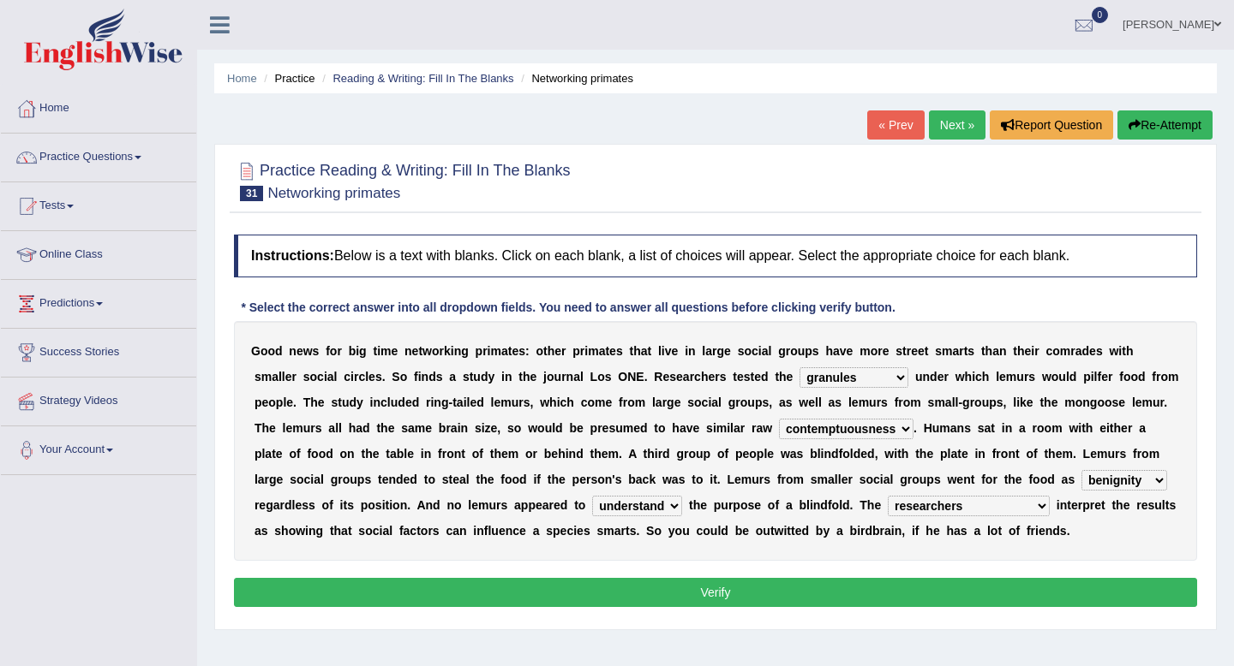
click at [803, 596] on button "Verify" at bounding box center [715, 592] width 963 height 29
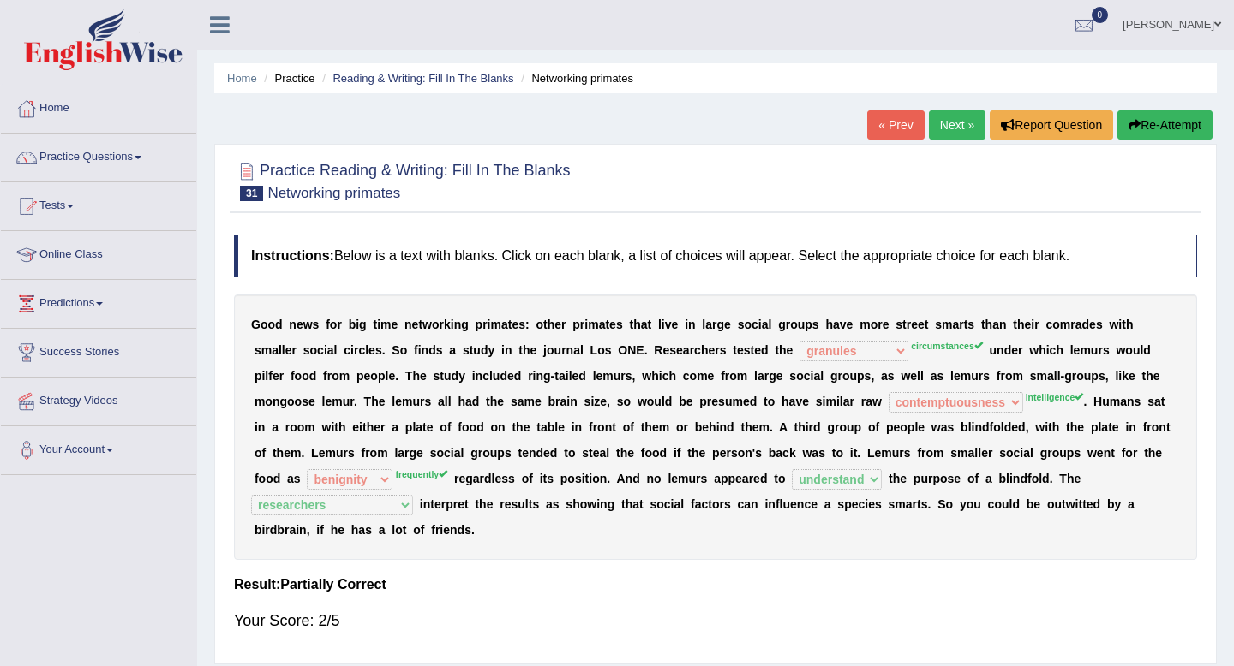
click at [954, 130] on link "Next »" at bounding box center [957, 125] width 57 height 29
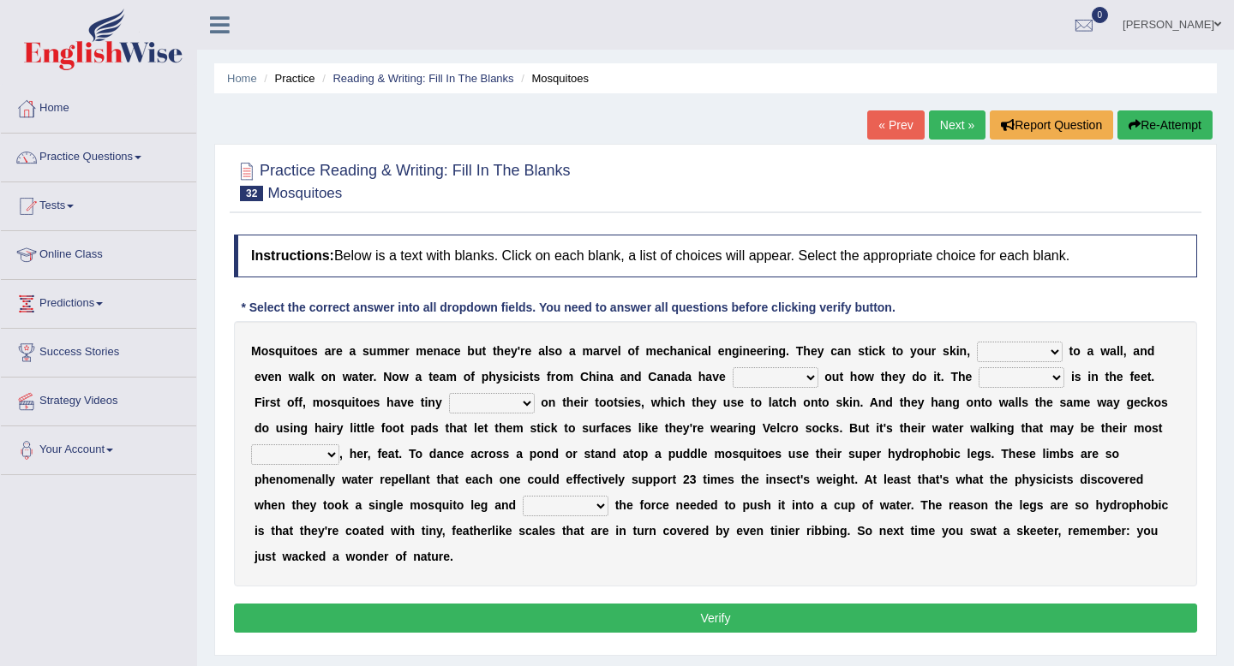
click at [1045, 355] on select "fly cling hang hover" at bounding box center [1020, 352] width 86 height 21
select select "hang"
click at [977, 342] on select "fly cling hang hover" at bounding box center [1020, 352] width 86 height 21
click at [798, 380] on select "given figured led pieced" at bounding box center [775, 377] width 86 height 21
select select "figured"
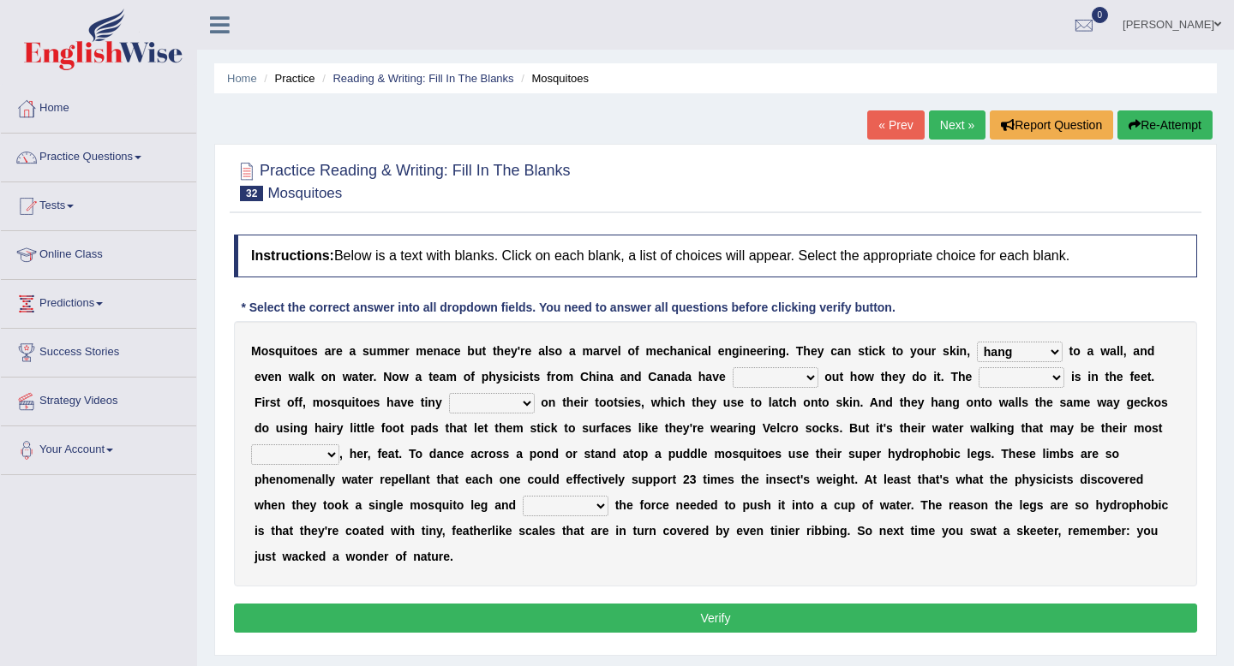
click at [732, 367] on select "given figured led pieced" at bounding box center [775, 377] width 86 height 21
click at [1056, 384] on select "resolve trick atch catch" at bounding box center [1021, 377] width 86 height 21
select select "trick"
click at [979, 367] on select "resolve trick atch catch" at bounding box center [1021, 377] width 86 height 21
click at [522, 400] on select "hugs patches tips hooks" at bounding box center [492, 403] width 86 height 21
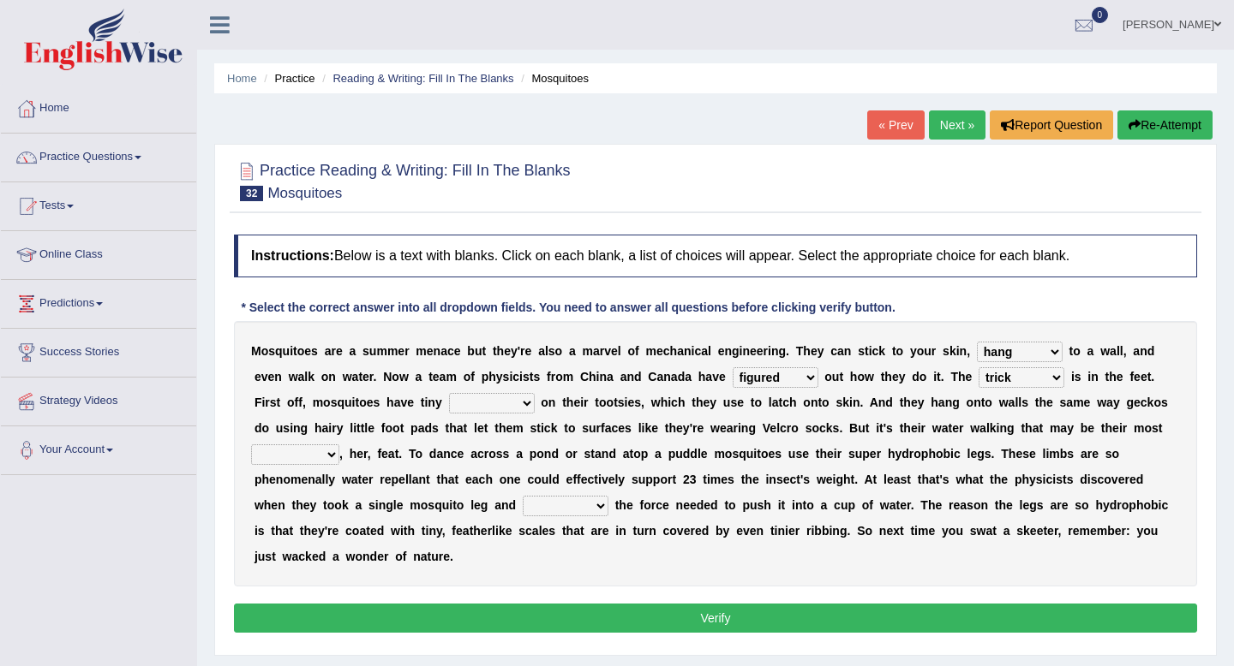
select select "tips"
click at [449, 393] on select "hugs patches tips hooks" at bounding box center [492, 403] width 86 height 21
click at [317, 463] on select "valuable remarkable irresistible charitable" at bounding box center [295, 455] width 88 height 21
select select "valuable"
click at [251, 445] on select "valuable remarkable irresistible charitable" at bounding box center [295, 455] width 88 height 21
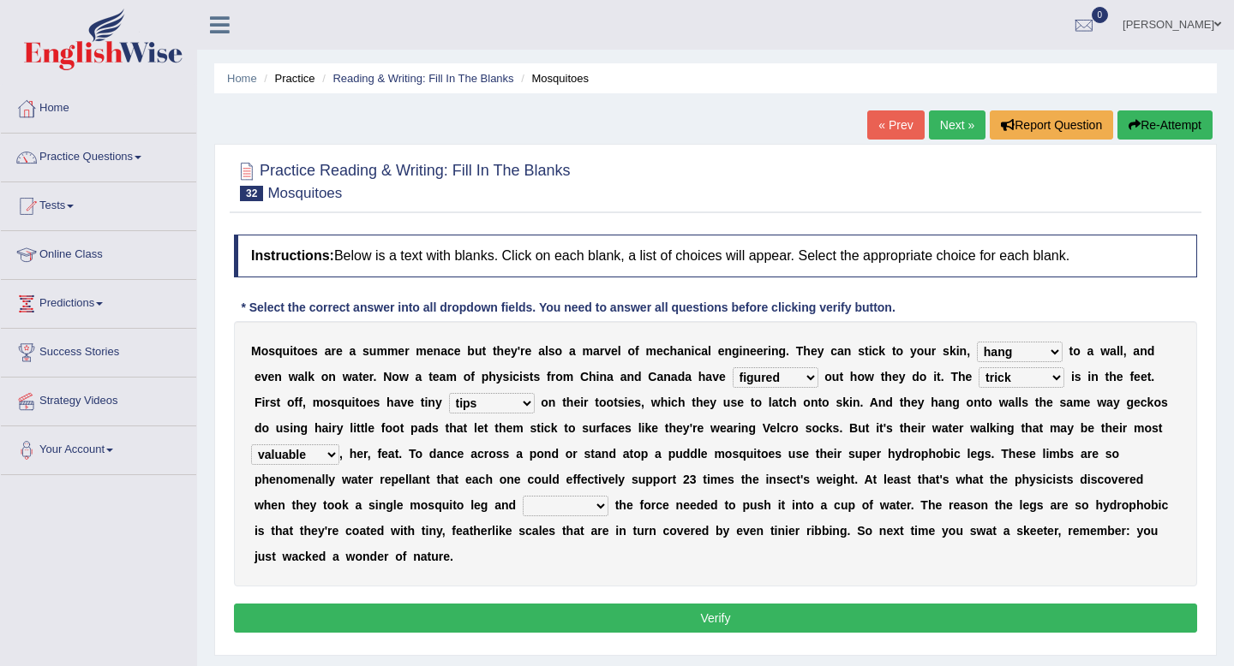
click at [584, 502] on select "dwindled measured hectored beckoned" at bounding box center [566, 506] width 86 height 21
select select "measured"
click at [523, 496] on select "dwindled measured hectored beckoned" at bounding box center [566, 506] width 86 height 21
click at [630, 630] on button "Verify" at bounding box center [715, 618] width 963 height 29
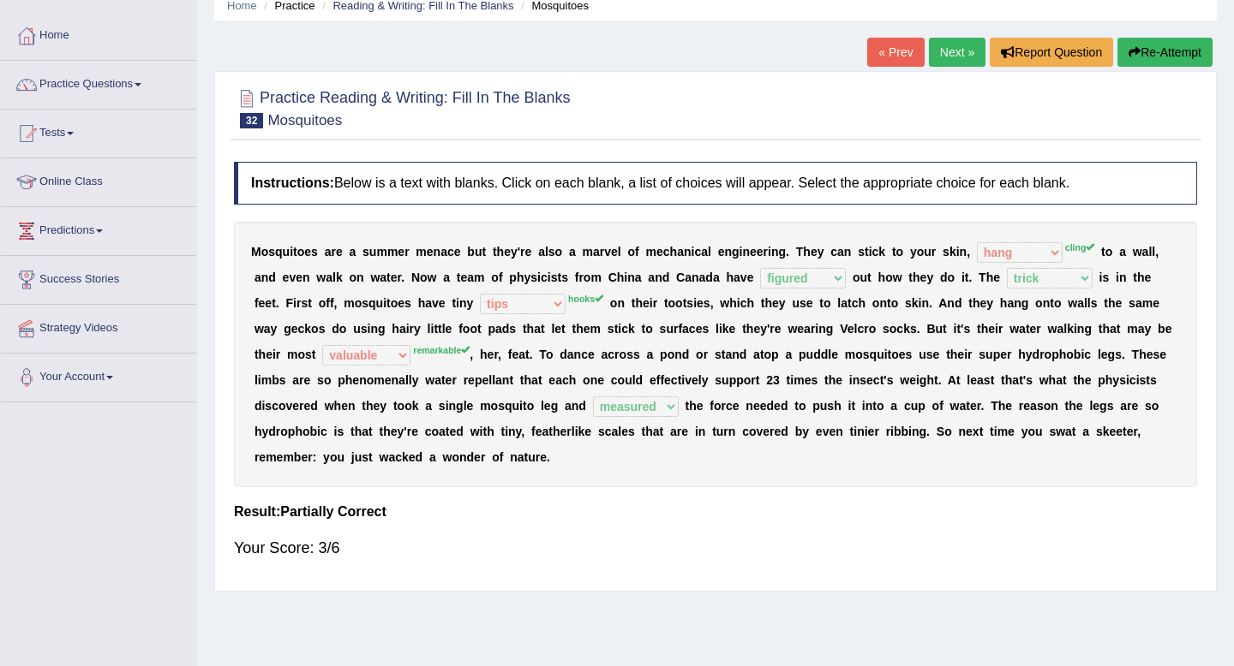
scroll to position [71, 0]
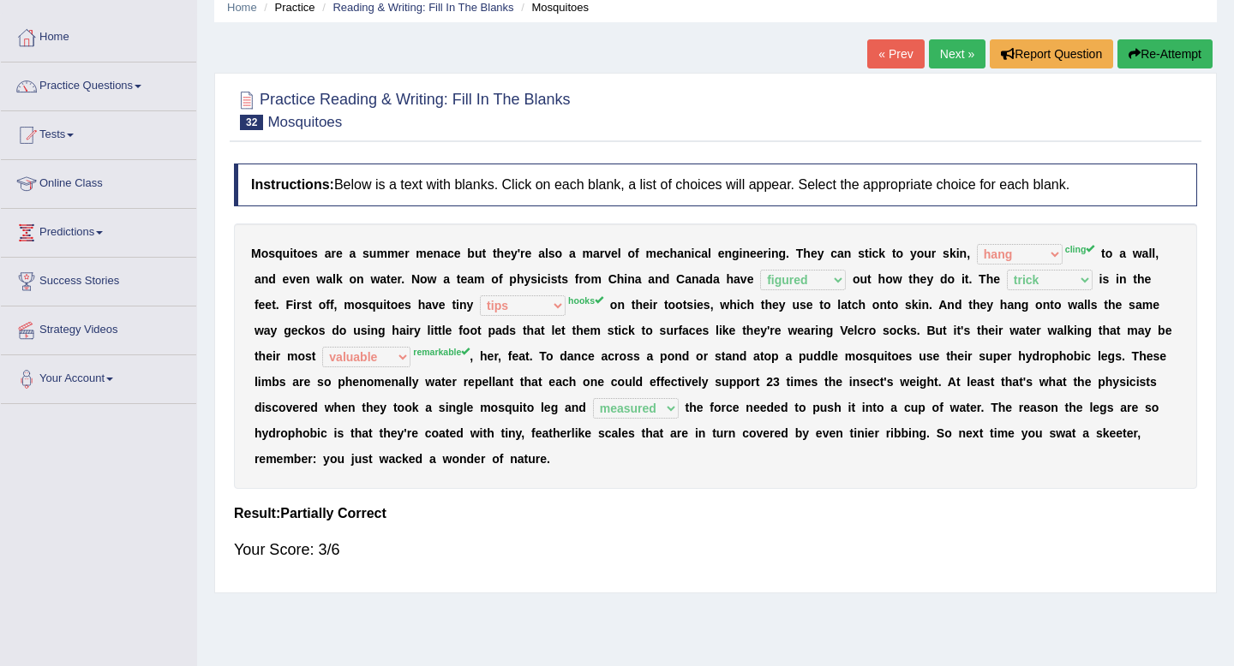
click at [687, 299] on b "s" at bounding box center [689, 305] width 7 height 14
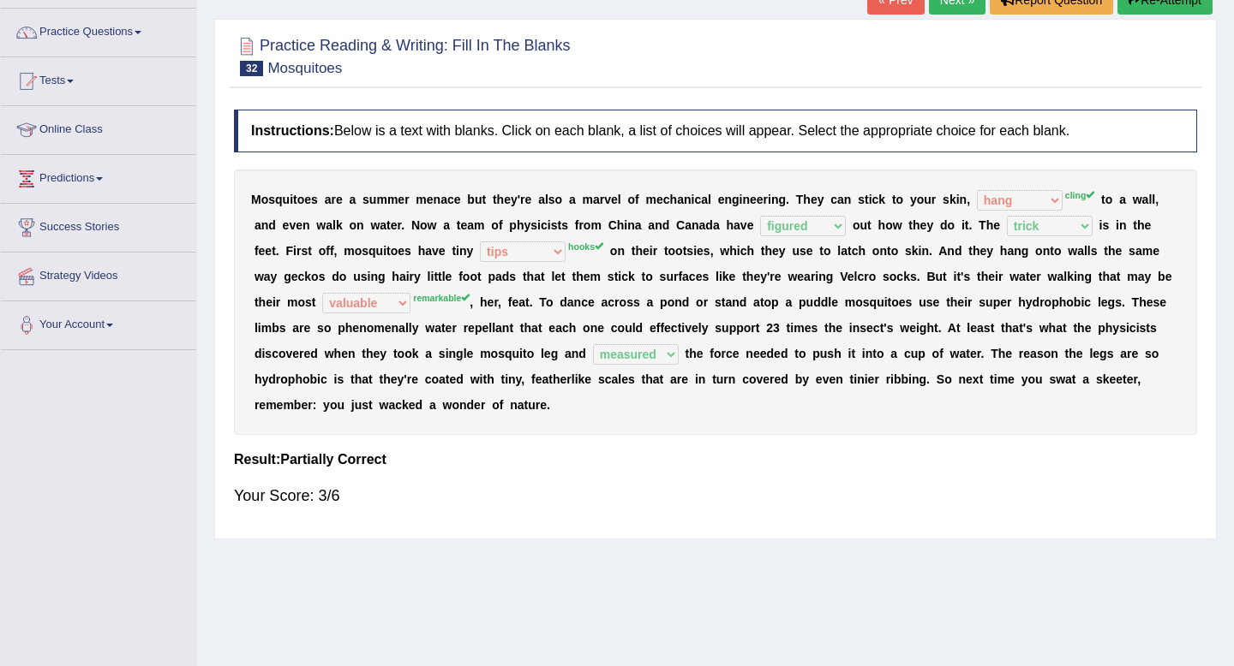
scroll to position [0, 0]
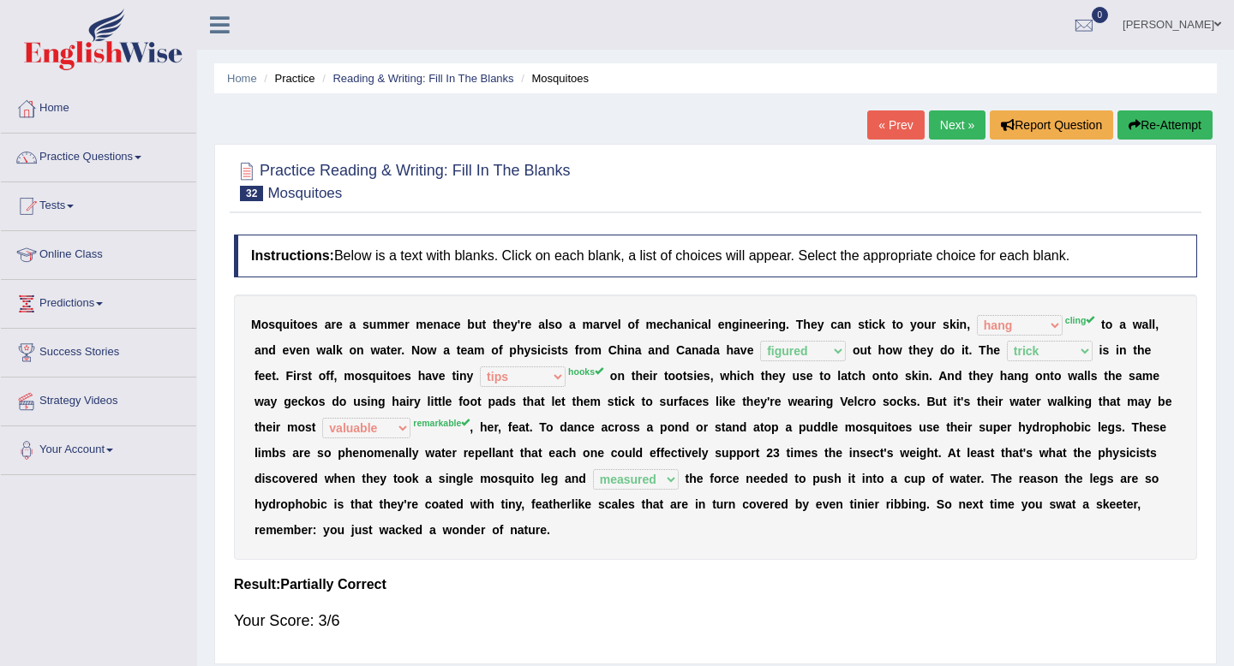
click at [945, 119] on link "Next »" at bounding box center [957, 125] width 57 height 29
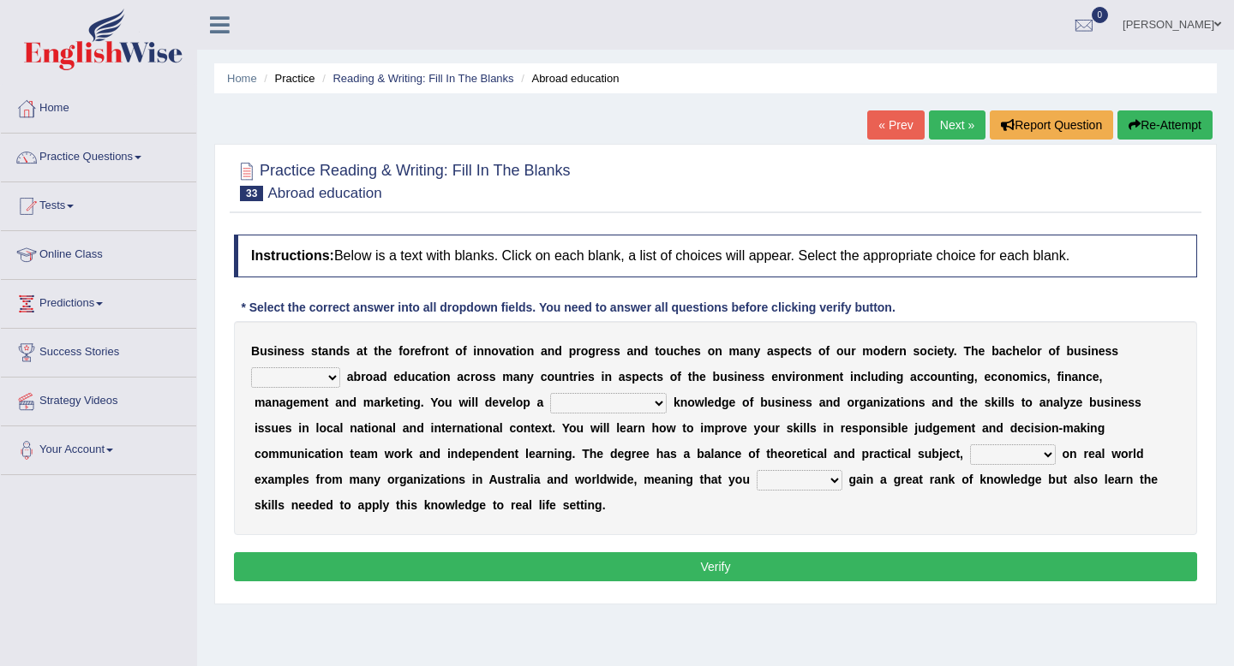
click at [332, 379] on select "offering offers has offered is offered" at bounding box center [295, 377] width 89 height 21
select select "offers"
click at [251, 367] on select "offering offers has offered is offered" at bounding box center [295, 377] width 89 height 21
click at [650, 398] on select "comprehensible comprehended comprehending comprehensive" at bounding box center [608, 403] width 116 height 21
select select "comprehensive"
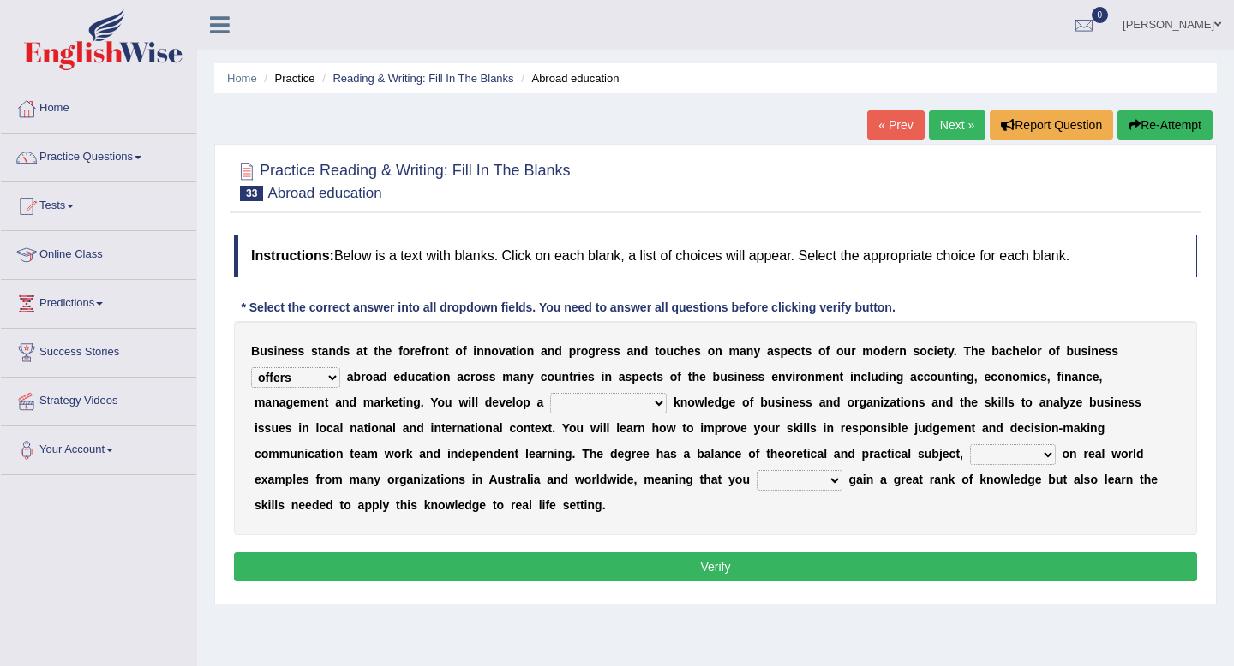
click at [551, 393] on select "comprehensible comprehended comprehending comprehensive" at bounding box center [608, 403] width 116 height 21
click at [1031, 453] on select "drawing draws drew draw" at bounding box center [1013, 455] width 86 height 21
select select "draw"
click at [972, 445] on select "drawing draws drew draw" at bounding box center [1013, 455] width 86 height 21
click at [811, 486] on select "only will sure won't only do not" at bounding box center [799, 480] width 86 height 21
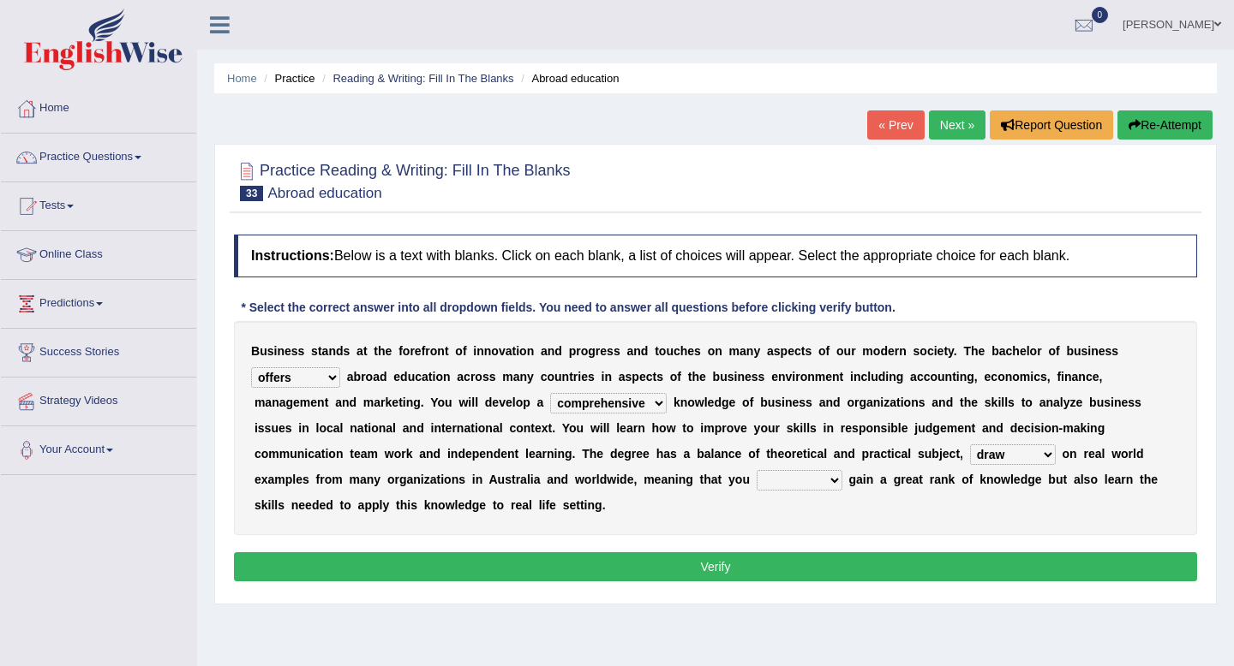
select select "won't only"
click at [756, 470] on select "only will sure won't only do not" at bounding box center [799, 480] width 86 height 21
click at [751, 570] on button "Verify" at bounding box center [715, 567] width 963 height 29
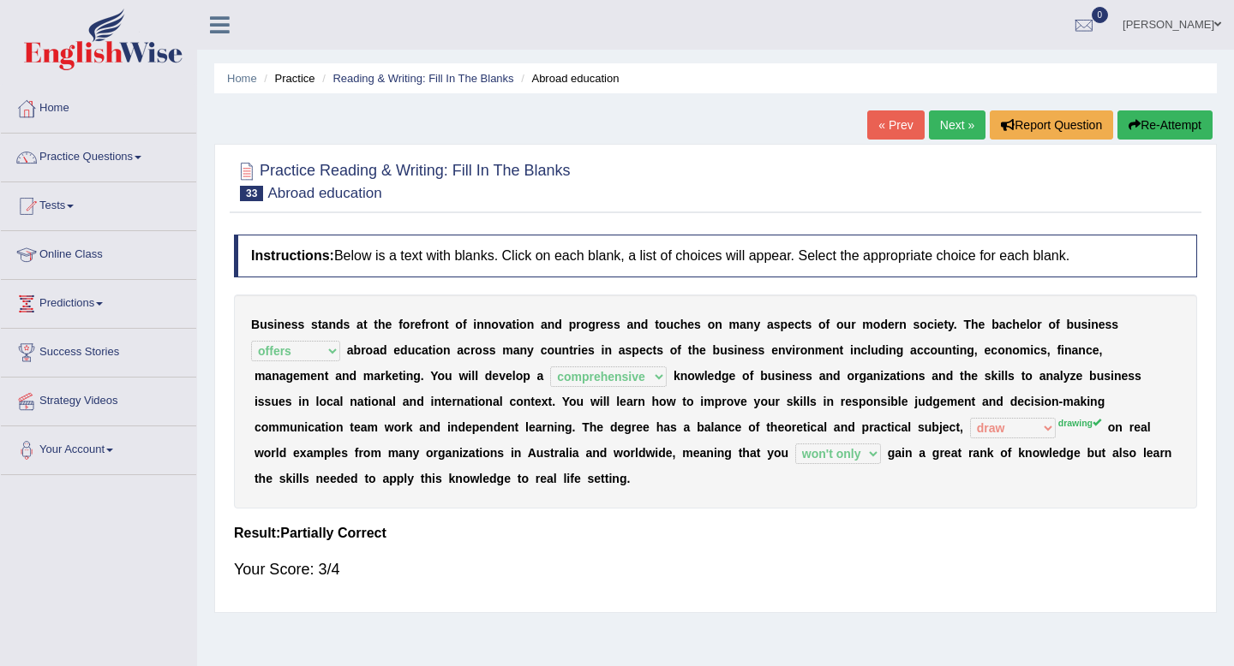
click at [953, 129] on link "Next »" at bounding box center [957, 125] width 57 height 29
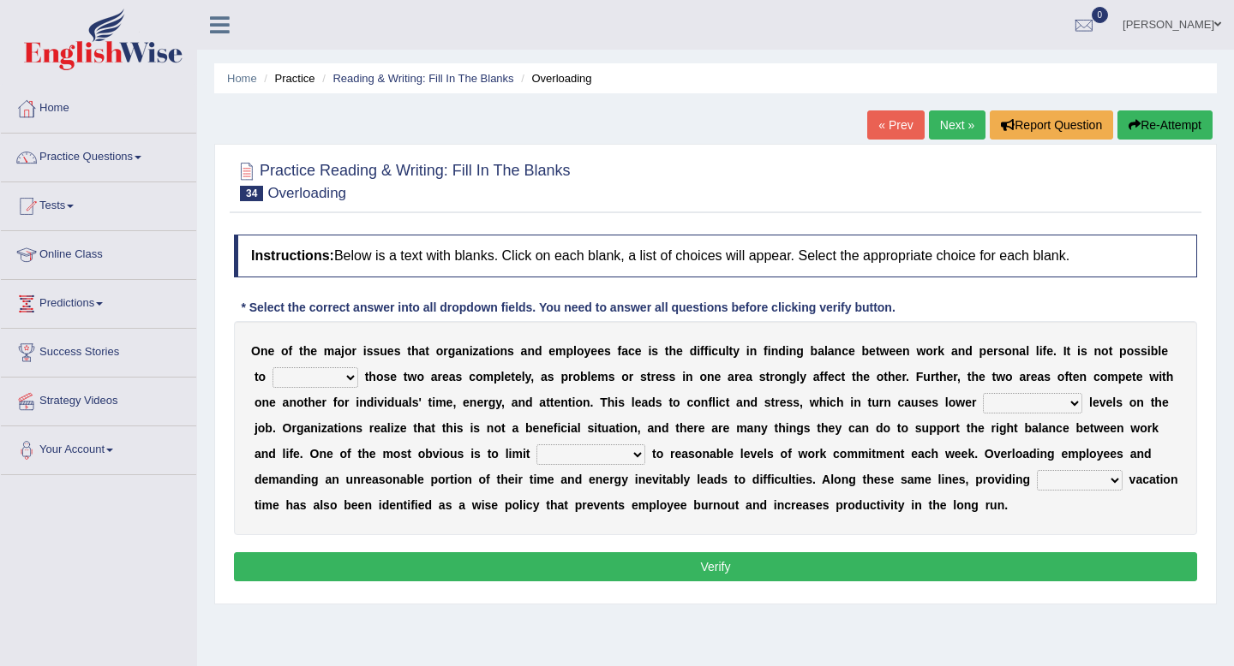
click at [338, 373] on select "imitate overate separate desperate" at bounding box center [315, 377] width 86 height 21
select select "separate"
click at [272, 367] on select "imitate overate separate desperate" at bounding box center [315, 377] width 86 height 21
click at [1036, 406] on select "compliance appearance performance conformance" at bounding box center [1032, 403] width 99 height 21
select select "performance"
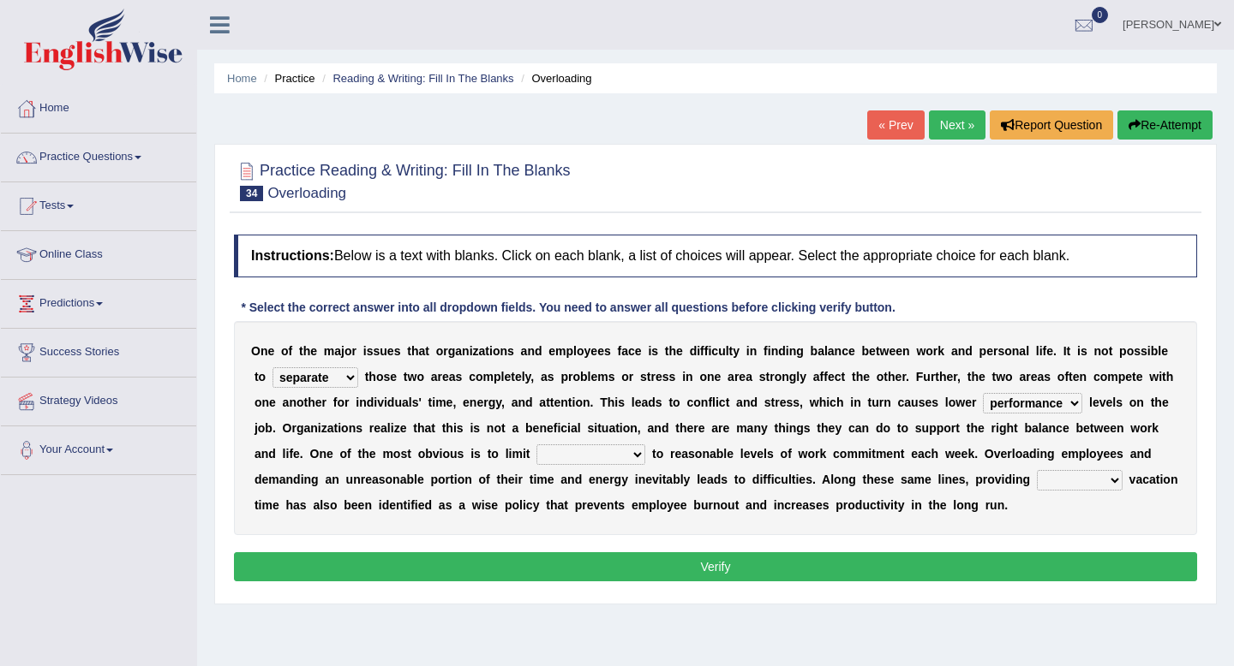
click at [983, 393] on select "compliance appearance performance conformance" at bounding box center [1032, 403] width 99 height 21
click at [1025, 403] on select "compliance appearance performance conformance" at bounding box center [1032, 403] width 99 height 21
click at [630, 452] on select "manifestations infestations expectations citations" at bounding box center [590, 455] width 109 height 21
click at [1075, 481] on select "recessed ample limited limited" at bounding box center [1079, 480] width 86 height 21
select select "limited"
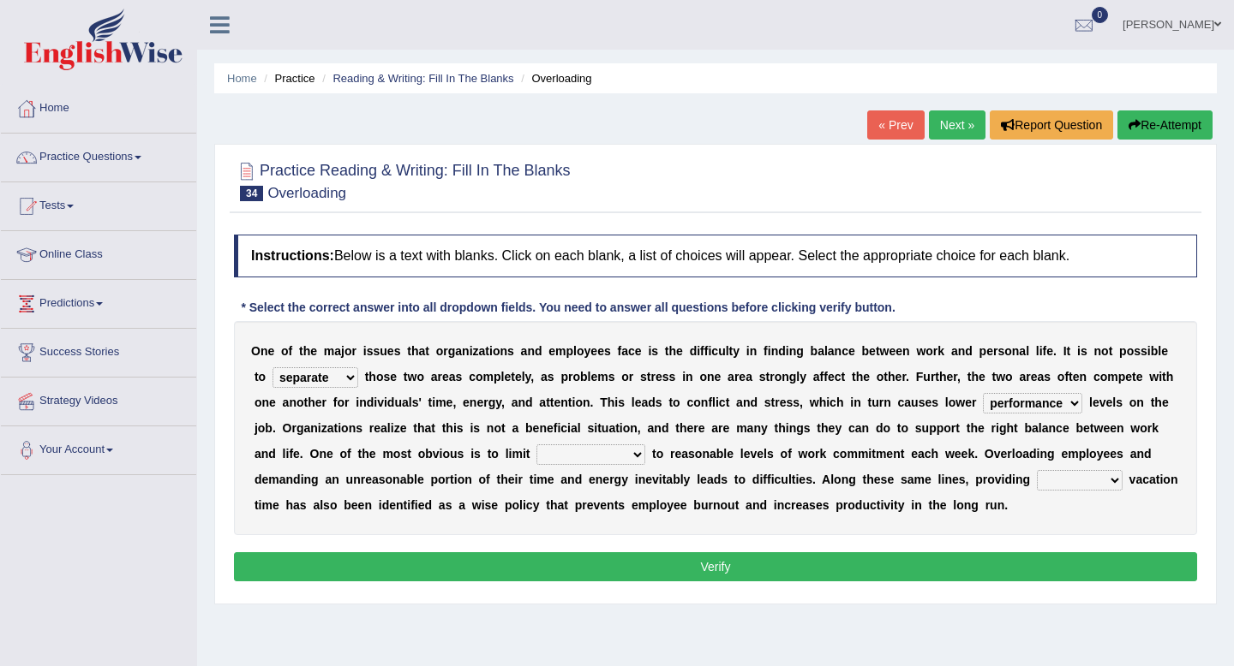
click at [1036, 470] on select "recessed ample limited limited" at bounding box center [1079, 480] width 86 height 21
click at [606, 457] on select "manifestations infestations expectations citations" at bounding box center [590, 455] width 109 height 21
select select "expectations"
click at [536, 445] on select "manifestations infestations expectations citations" at bounding box center [590, 455] width 109 height 21
click at [594, 566] on button "Verify" at bounding box center [715, 567] width 963 height 29
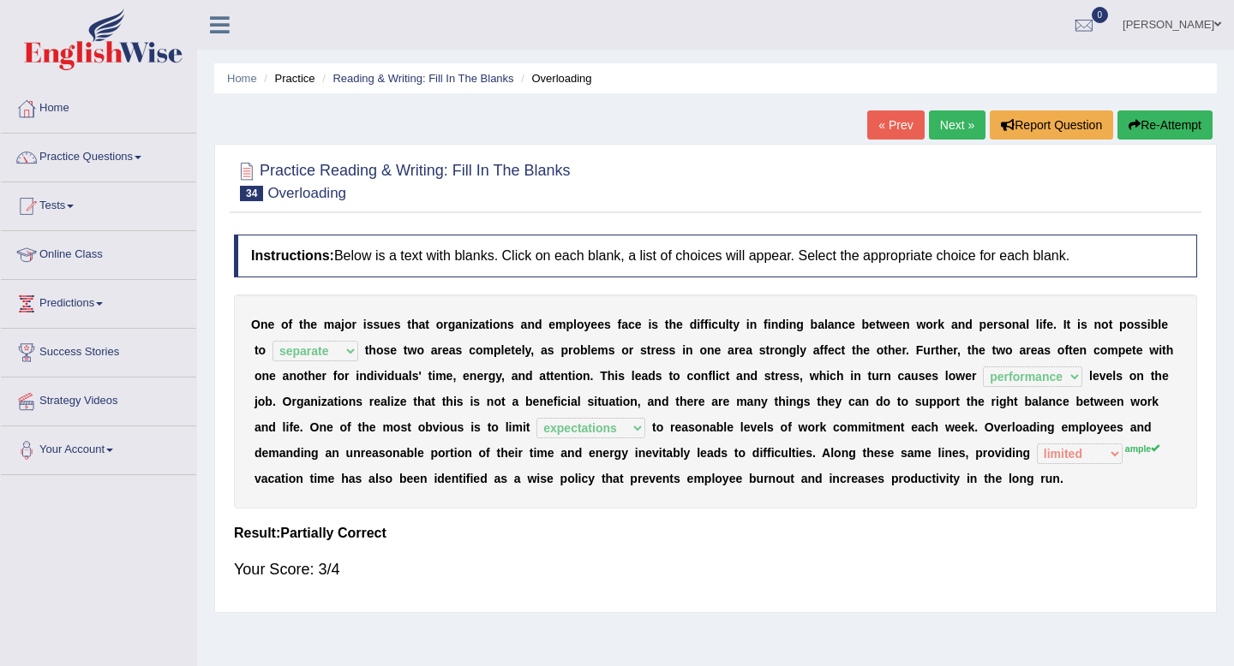
click at [942, 124] on link "Next »" at bounding box center [957, 125] width 57 height 29
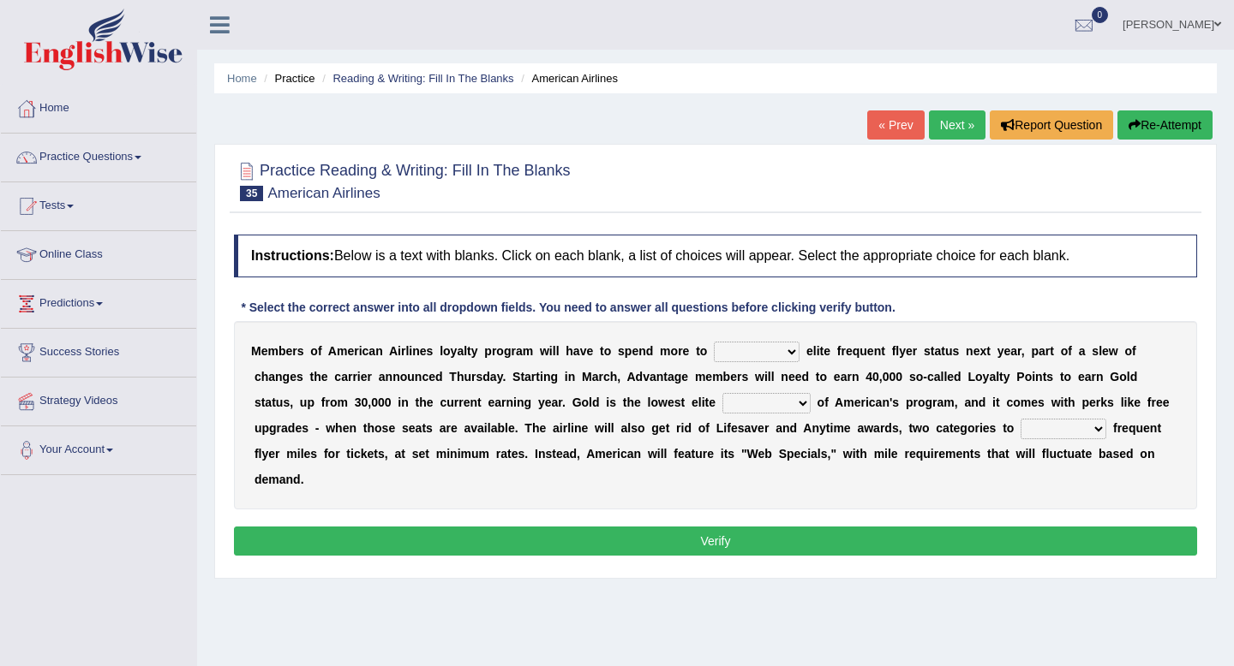
click at [786, 355] on select "earn finish lose throw" at bounding box center [757, 352] width 86 height 21
select select "earn"
click at [714, 342] on select "earn finish lose throw" at bounding box center [757, 352] width 86 height 21
click at [793, 404] on select "system research adjustment tier" at bounding box center [766, 403] width 88 height 21
select select "tier"
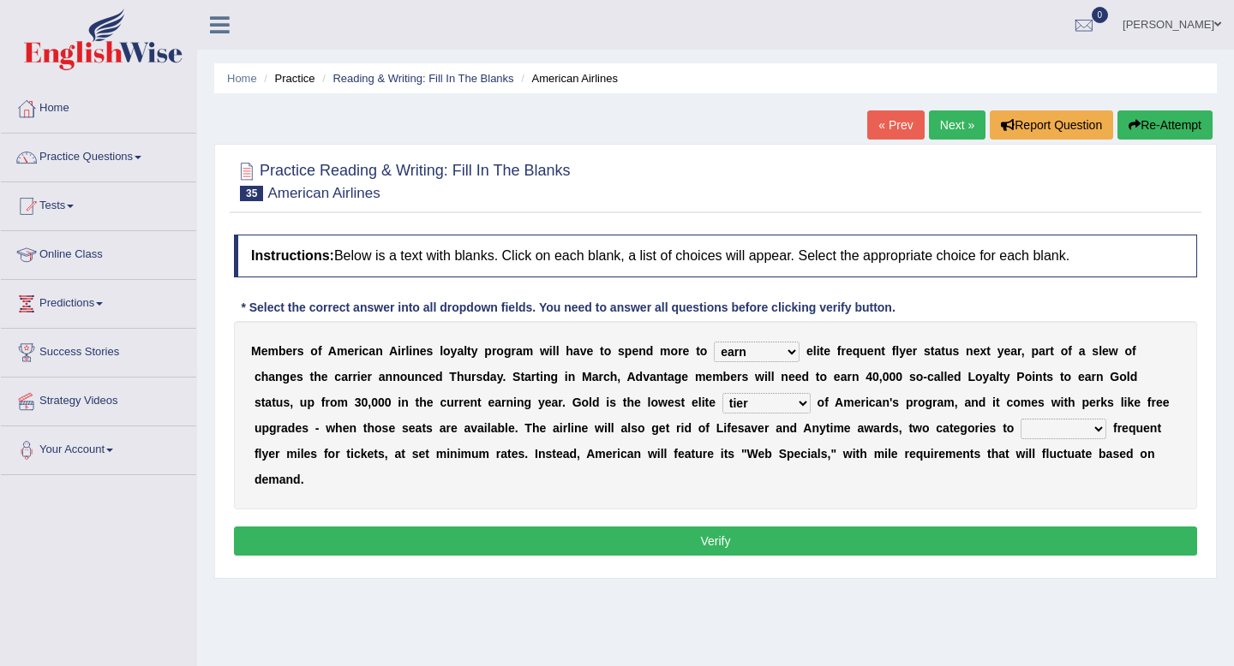
click at [722, 393] on select "system research adjustment tier" at bounding box center [766, 403] width 88 height 21
click at [1091, 433] on select "market amend redeem purchase" at bounding box center [1063, 429] width 86 height 21
select select "purchase"
click at [1021, 419] on select "market amend redeem purchase" at bounding box center [1063, 429] width 86 height 21
click at [1007, 540] on button "Verify" at bounding box center [715, 541] width 963 height 29
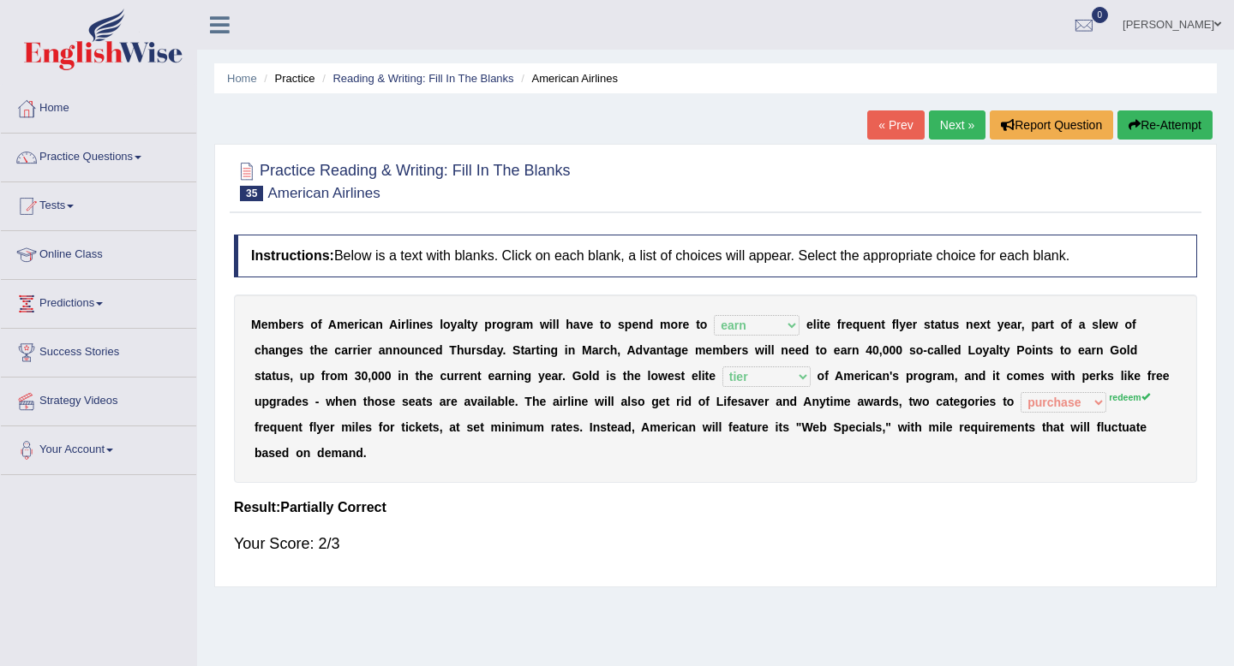
scroll to position [48, 0]
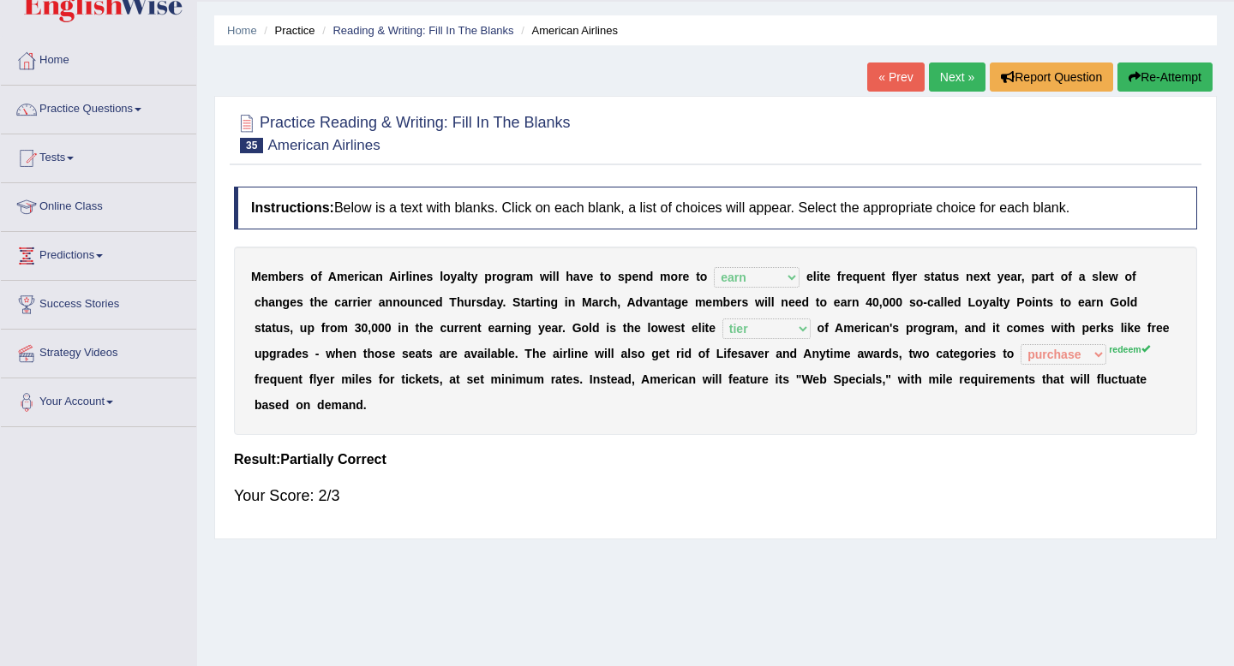
click at [952, 87] on link "Next »" at bounding box center [957, 77] width 57 height 29
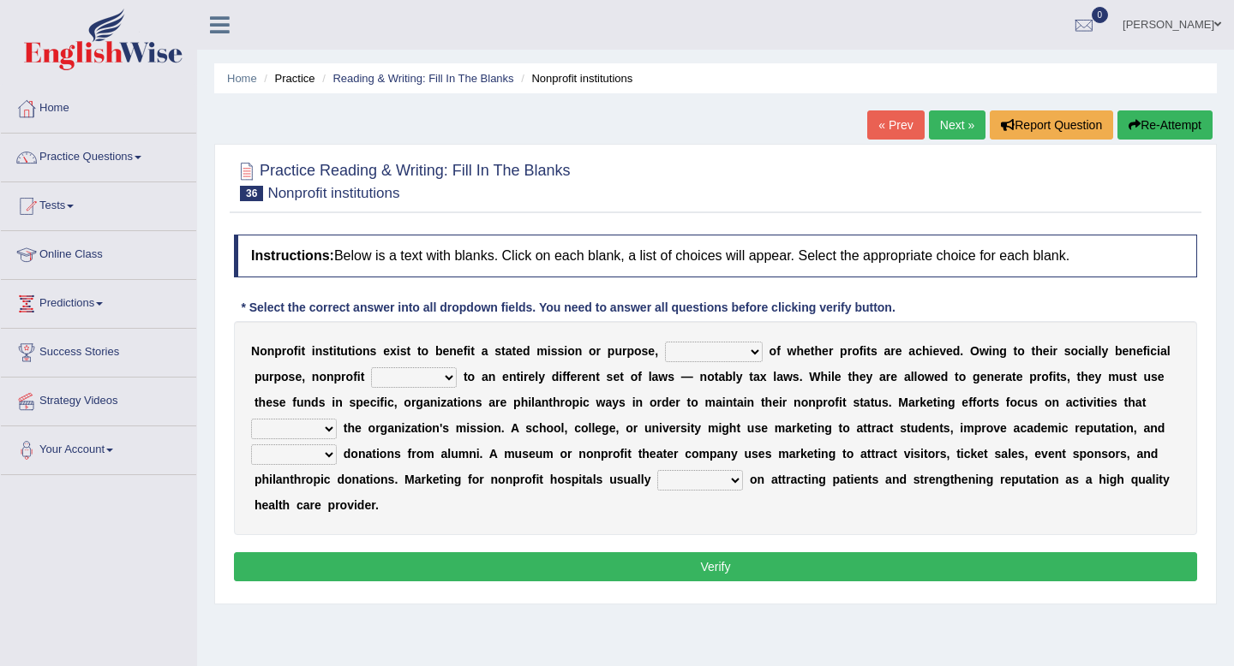
click at [750, 356] on select "nevertheless doubtless relentless regardless" at bounding box center [714, 352] width 98 height 21
select select "regardless"
click at [665, 342] on select "nevertheless doubtless relentless regardless" at bounding box center [714, 352] width 98 height 21
click at [444, 381] on select "expected dedicated subject prior" at bounding box center [414, 377] width 86 height 21
click at [314, 430] on select "prohibit promote demolish expand" at bounding box center [294, 429] width 86 height 21
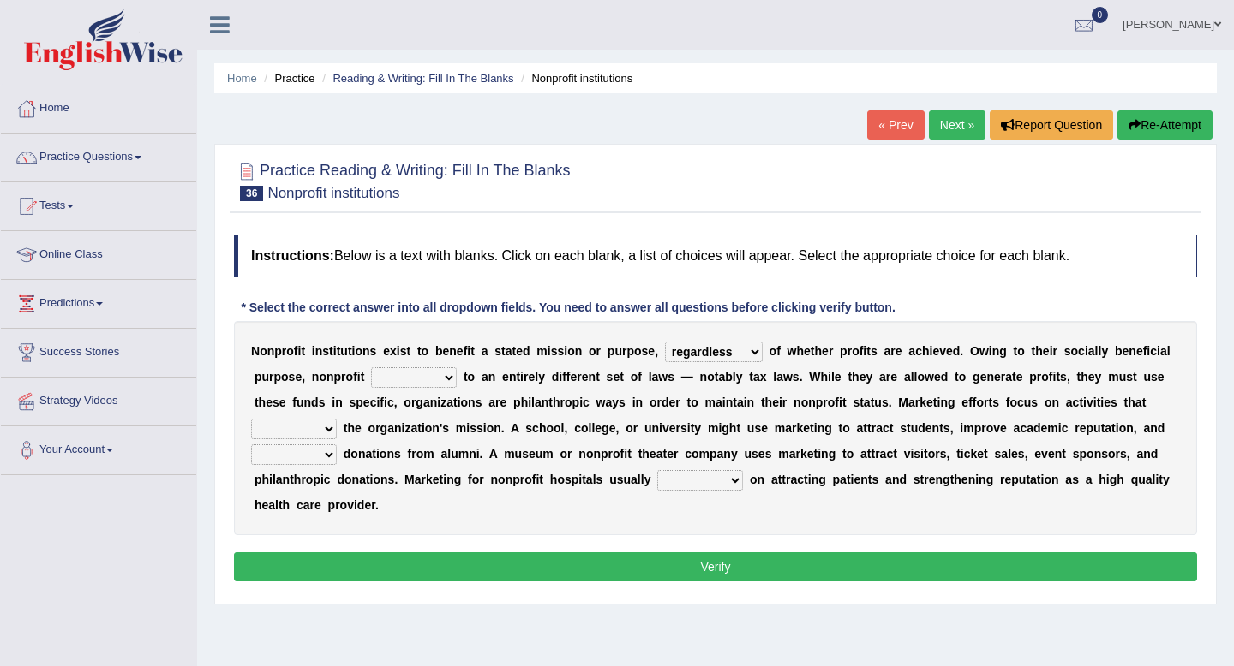
click at [251, 419] on select "prohibit promote demolish expand" at bounding box center [294, 429] width 86 height 21
click at [314, 432] on select "prohibit promote demolish expand" at bounding box center [294, 429] width 86 height 21
select select "expand"
click at [251, 419] on select "prohibit promote demolish expand" at bounding box center [294, 429] width 86 height 21
click at [307, 454] on select "explicit solicit implicit implicit" at bounding box center [294, 455] width 86 height 21
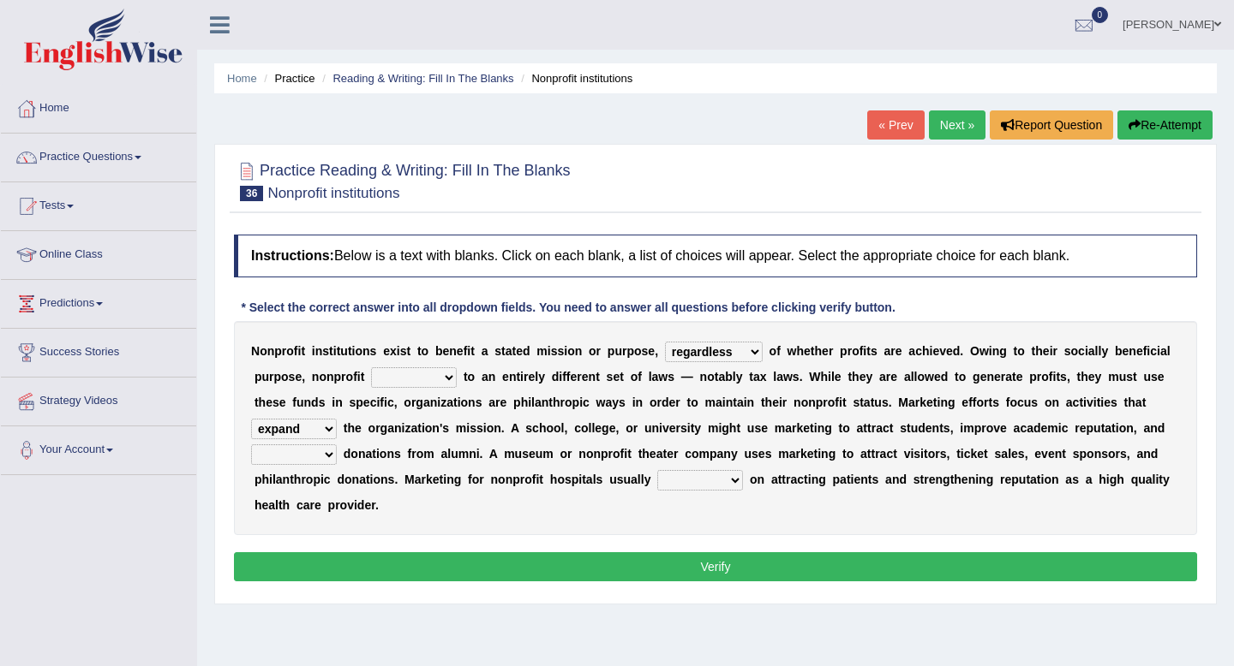
select select "explicit"
click at [251, 445] on select "explicit solicit implicit implicit" at bounding box center [294, 455] width 86 height 21
click at [305, 455] on select "explicit solicit implicit implicit" at bounding box center [294, 455] width 86 height 21
click at [251, 445] on select "explicit solicit implicit implicit" at bounding box center [294, 455] width 86 height 21
click at [709, 490] on select "bases focuses depends carries" at bounding box center [700, 480] width 86 height 21
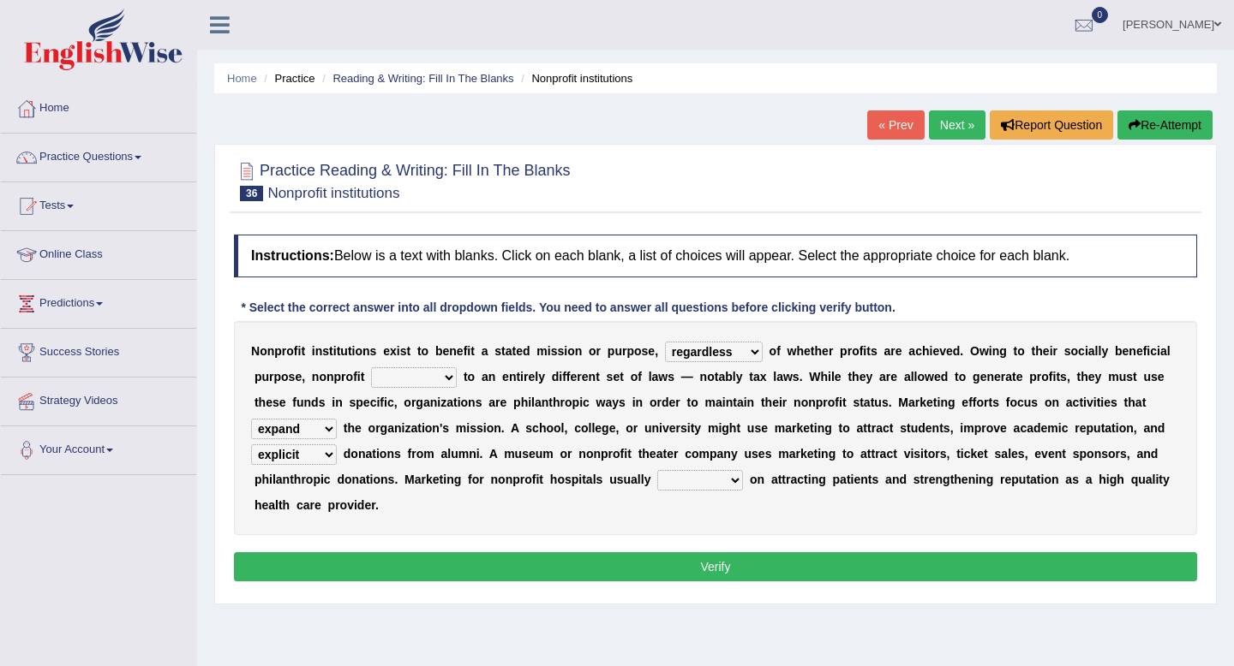
select select "focuses"
click at [657, 470] on select "bases focuses depends carries" at bounding box center [700, 480] width 86 height 21
click at [681, 484] on select "bases focuses depends carries" at bounding box center [700, 480] width 86 height 21
click at [440, 372] on select "expected dedicated subject prior" at bounding box center [414, 377] width 86 height 21
select select "prior"
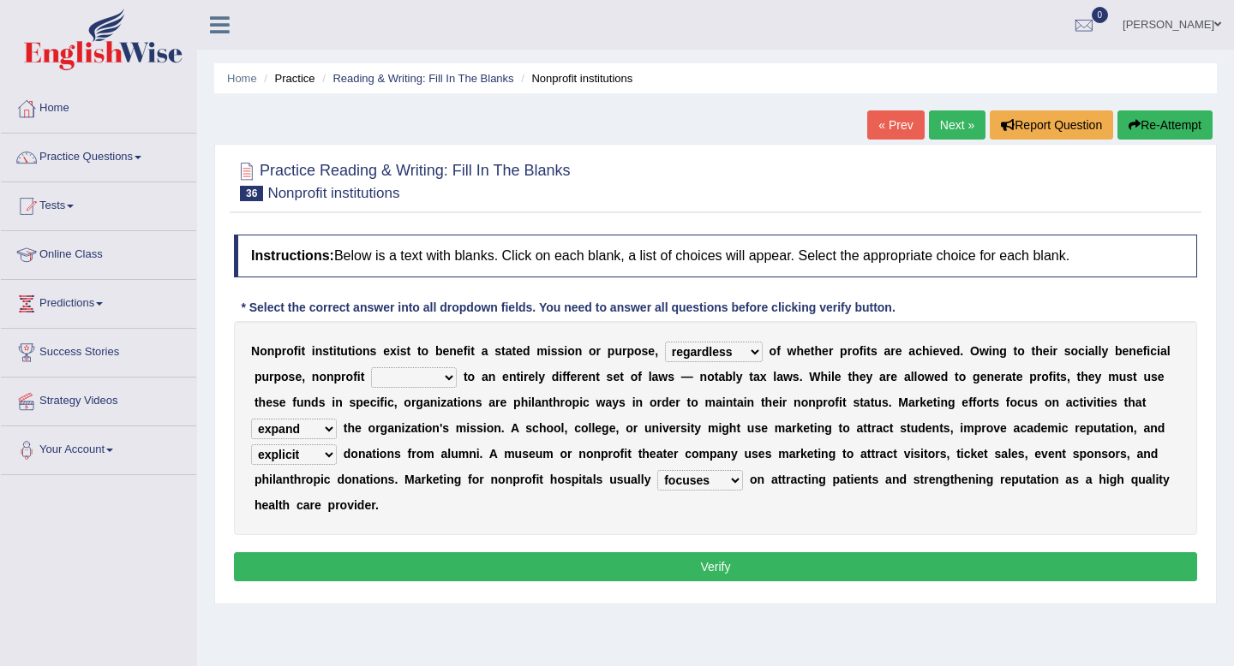
click at [371, 367] on select "expected dedicated subject prior" at bounding box center [414, 377] width 86 height 21
click at [551, 567] on button "Verify" at bounding box center [715, 567] width 963 height 29
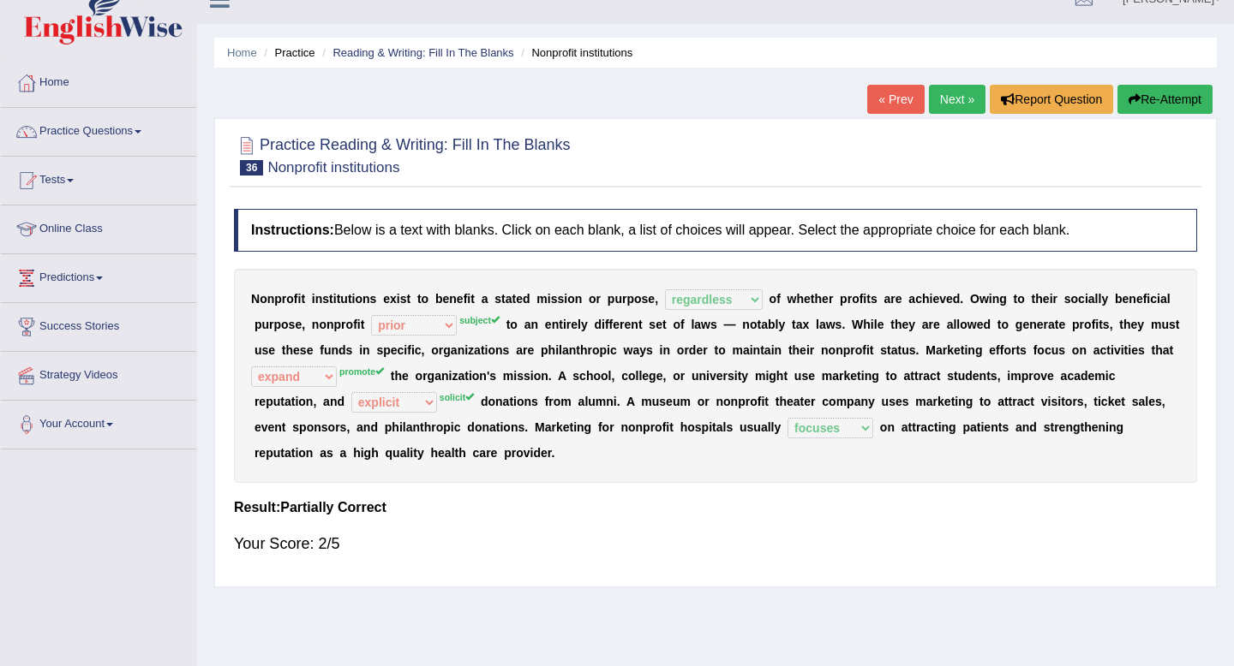
scroll to position [25, 0]
click at [943, 97] on link "Next »" at bounding box center [957, 100] width 57 height 29
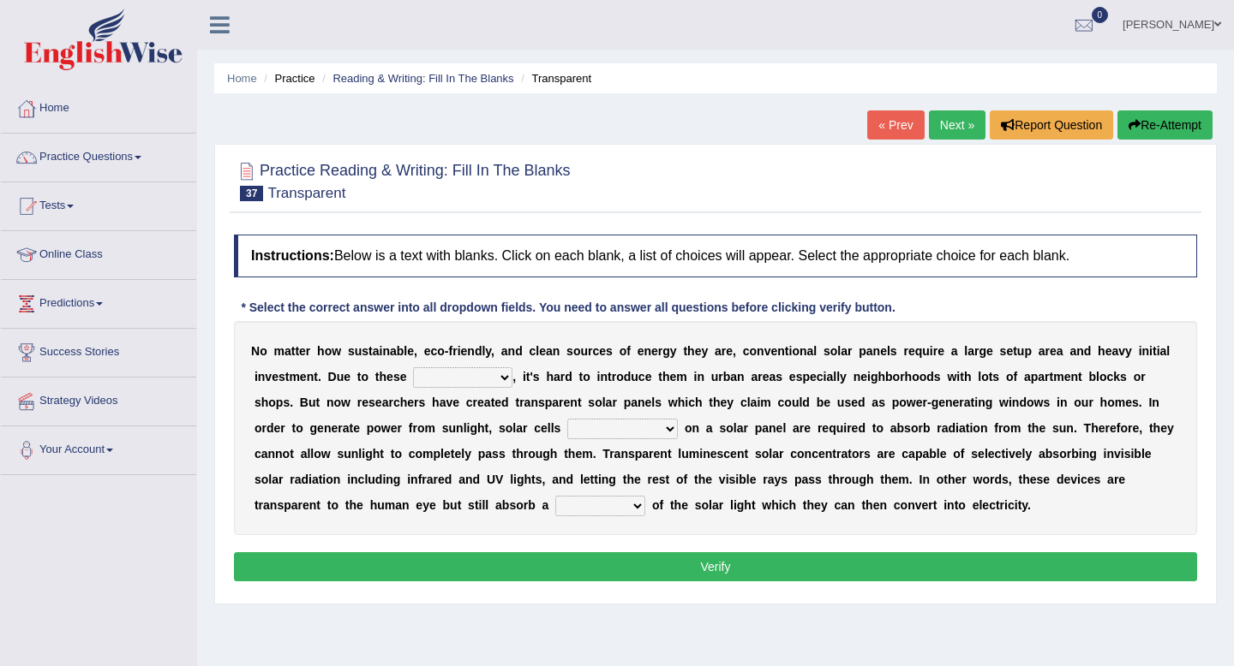
click at [498, 381] on select "certifications imitations implications limitations" at bounding box center [462, 377] width 99 height 21
select select "implications"
click at [413, 367] on select "certifications imitations implications limitations" at bounding box center [462, 377] width 99 height 21
click at [469, 379] on select "certifications imitations implications limitations" at bounding box center [462, 377] width 99 height 21
click at [648, 434] on select "embedded boarded comprehended deleted" at bounding box center [622, 429] width 111 height 21
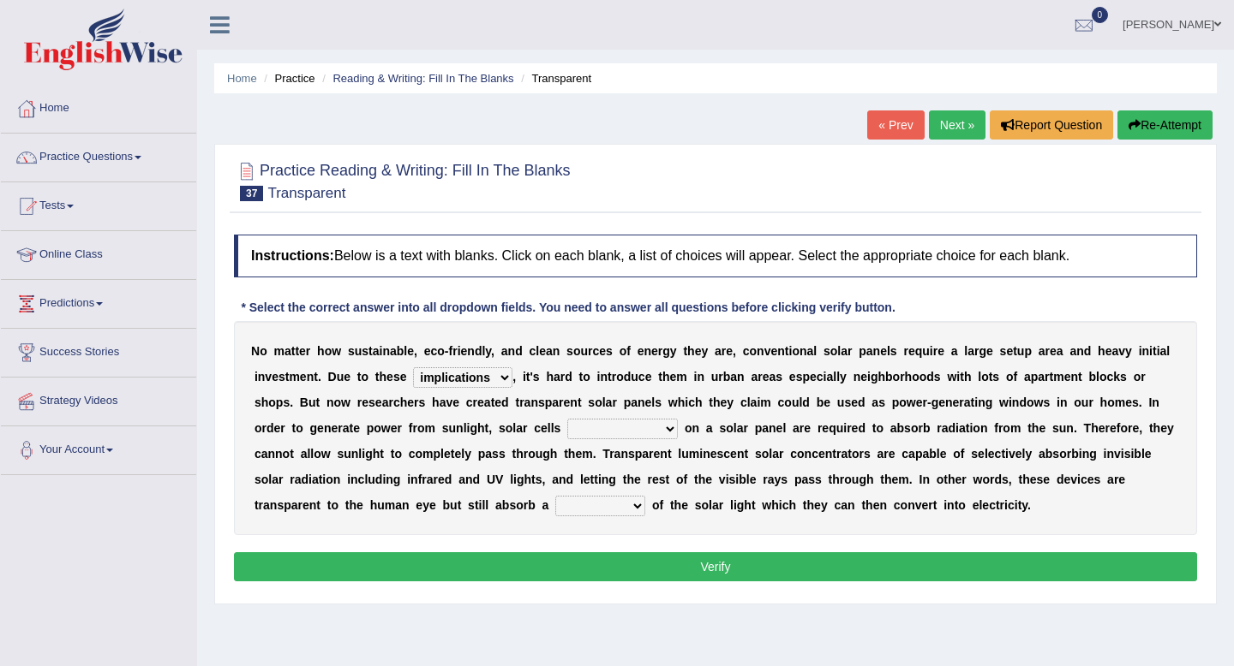
select select "comprehended"
click at [567, 419] on select "embedded boarded comprehended deleted" at bounding box center [622, 429] width 111 height 21
click at [624, 506] on select "contraction transaction fraction friction" at bounding box center [600, 506] width 90 height 21
click at [594, 501] on select "contraction transaction fraction friction" at bounding box center [600, 506] width 90 height 21
select select "friction"
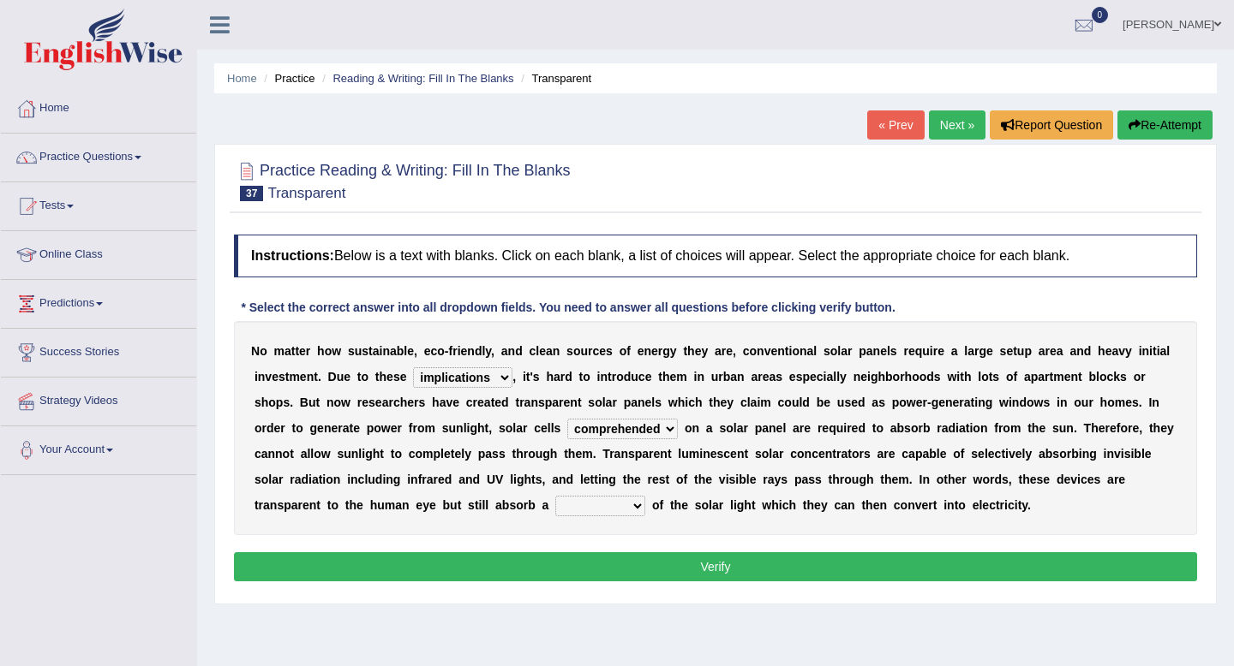
click at [555, 496] on select "contraction transaction fraction friction" at bounding box center [600, 506] width 90 height 21
click at [604, 572] on button "Verify" at bounding box center [715, 567] width 963 height 29
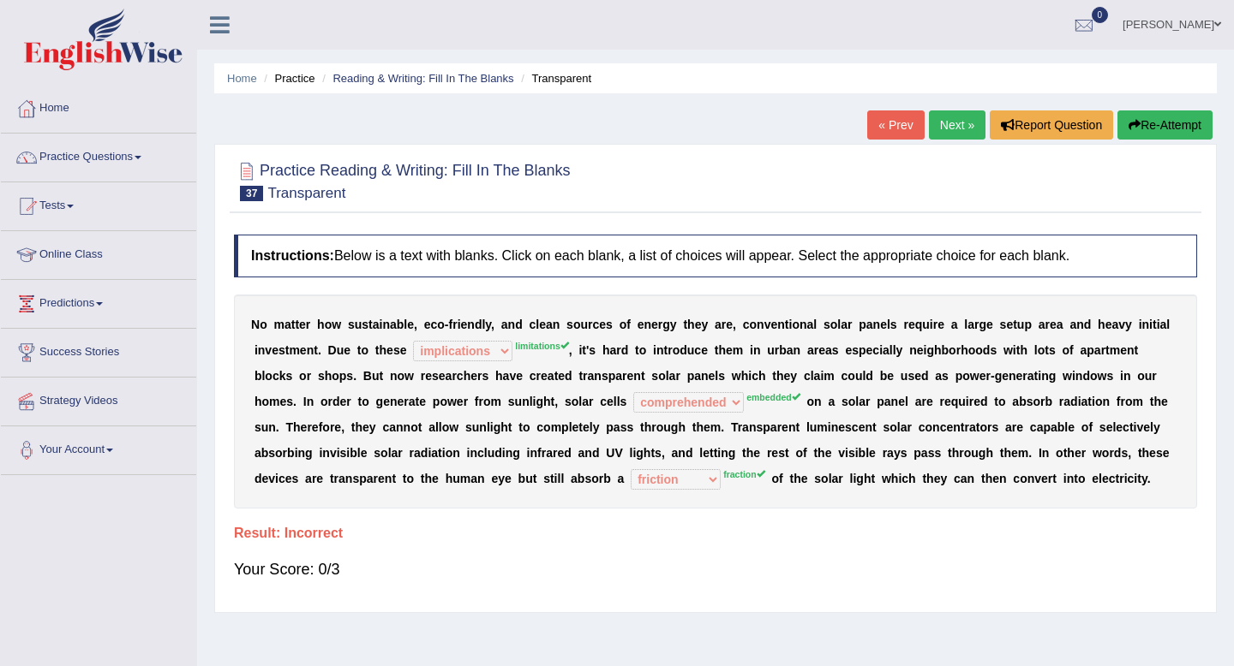
click at [943, 132] on link "Next »" at bounding box center [957, 125] width 57 height 29
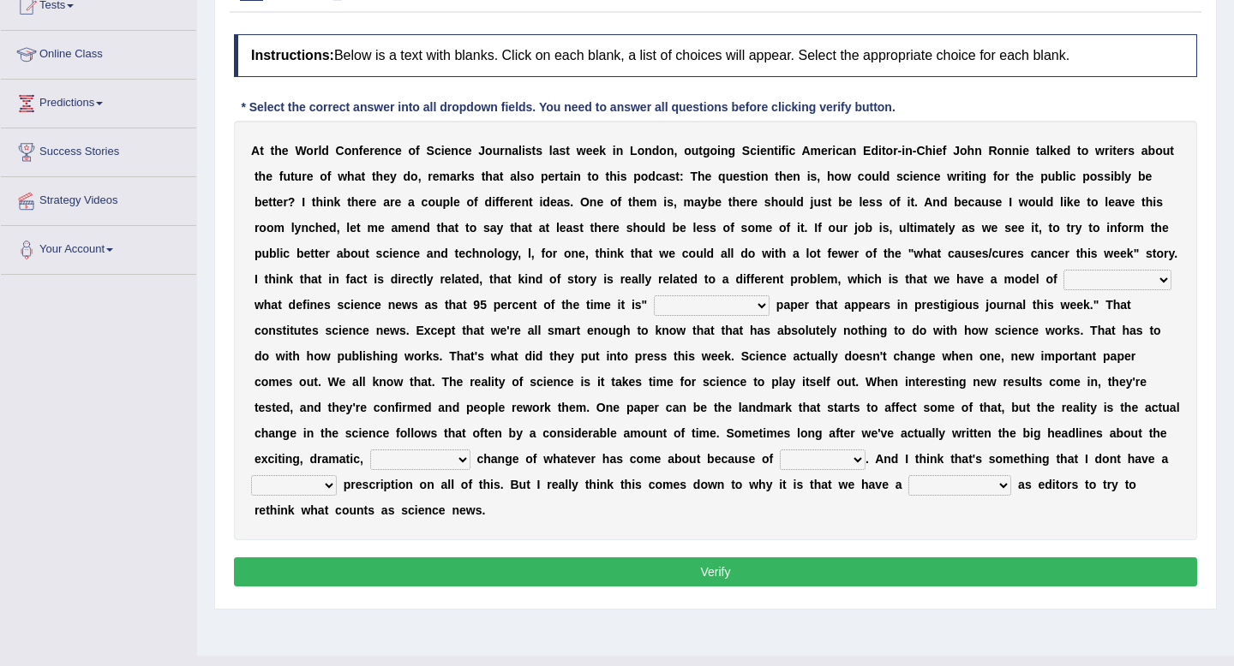
scroll to position [233, 0]
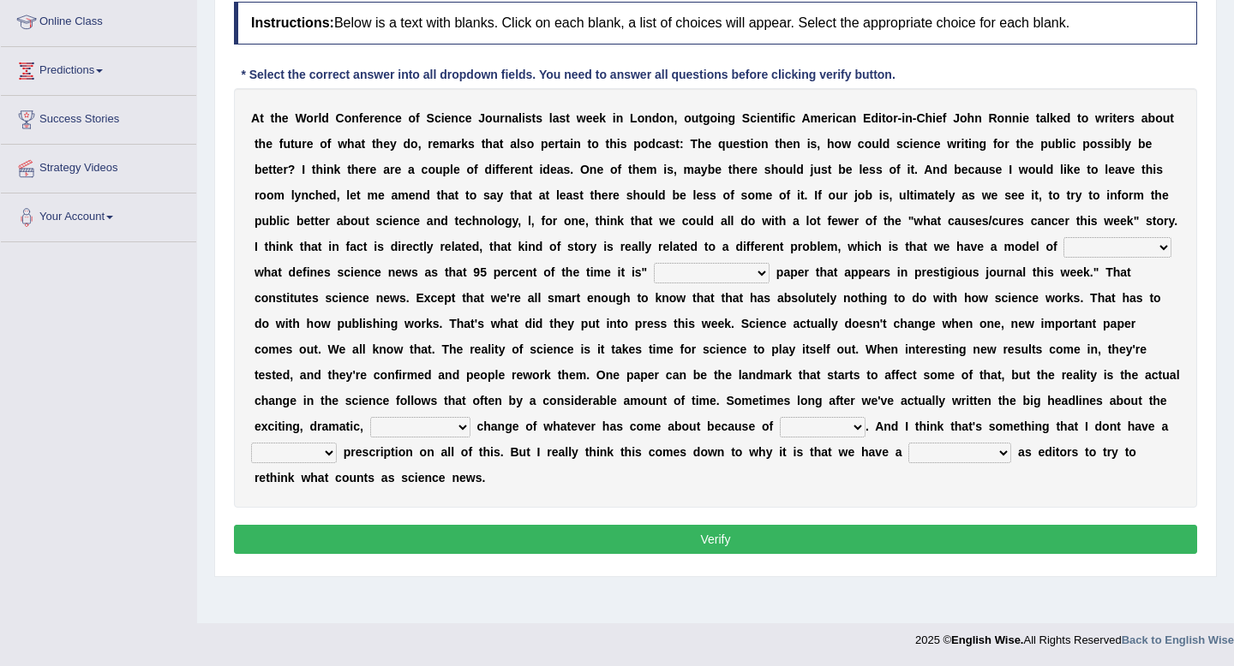
click at [769, 281] on select "interesting middling munitioning restrengthening" at bounding box center [712, 273] width 116 height 21
click at [1063, 258] on select "deciding judging understanding following" at bounding box center [1117, 247] width 108 height 21
select select "understanding"
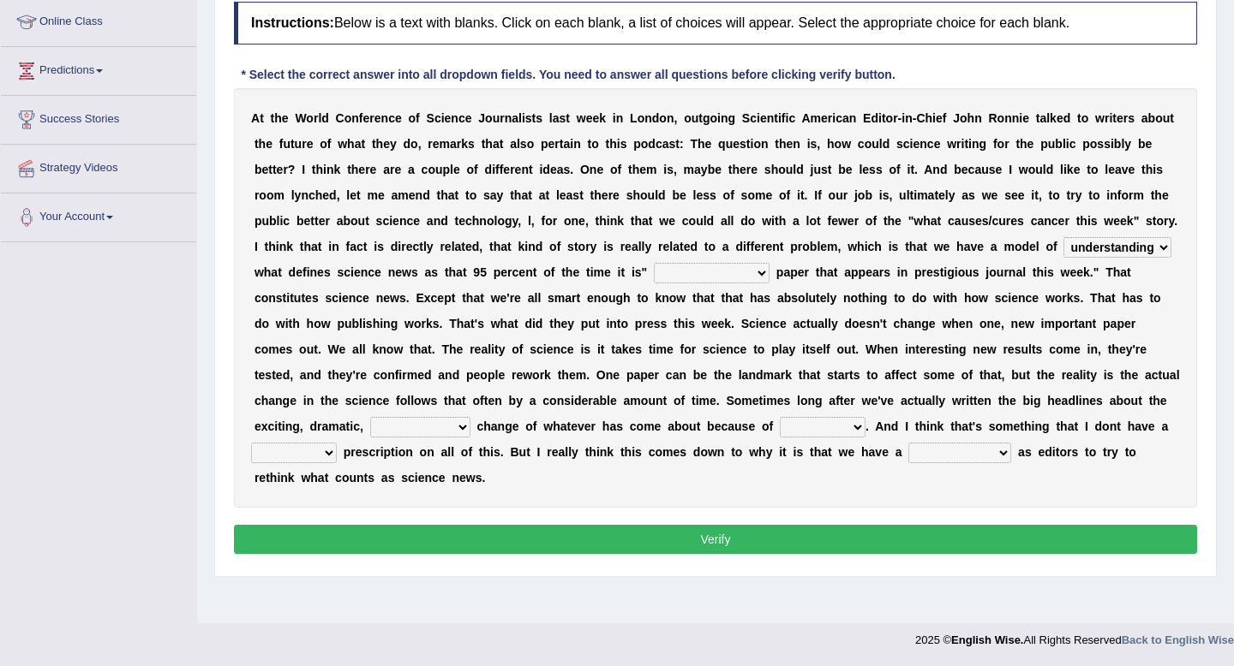
click at [1063, 258] on select "deciding judging understanding following" at bounding box center [1117, 247] width 108 height 21
click at [769, 277] on select "interesting middling munitioning restrengthening" at bounding box center [712, 273] width 116 height 21
click at [769, 273] on select "interesting middling munitioning restrengthening" at bounding box center [712, 273] width 116 height 21
click at [769, 280] on select "interesting middling munitioning restrengthening" at bounding box center [712, 273] width 116 height 21
click at [769, 272] on select "interesting middling munitioning restrengthening" at bounding box center [712, 273] width 116 height 21
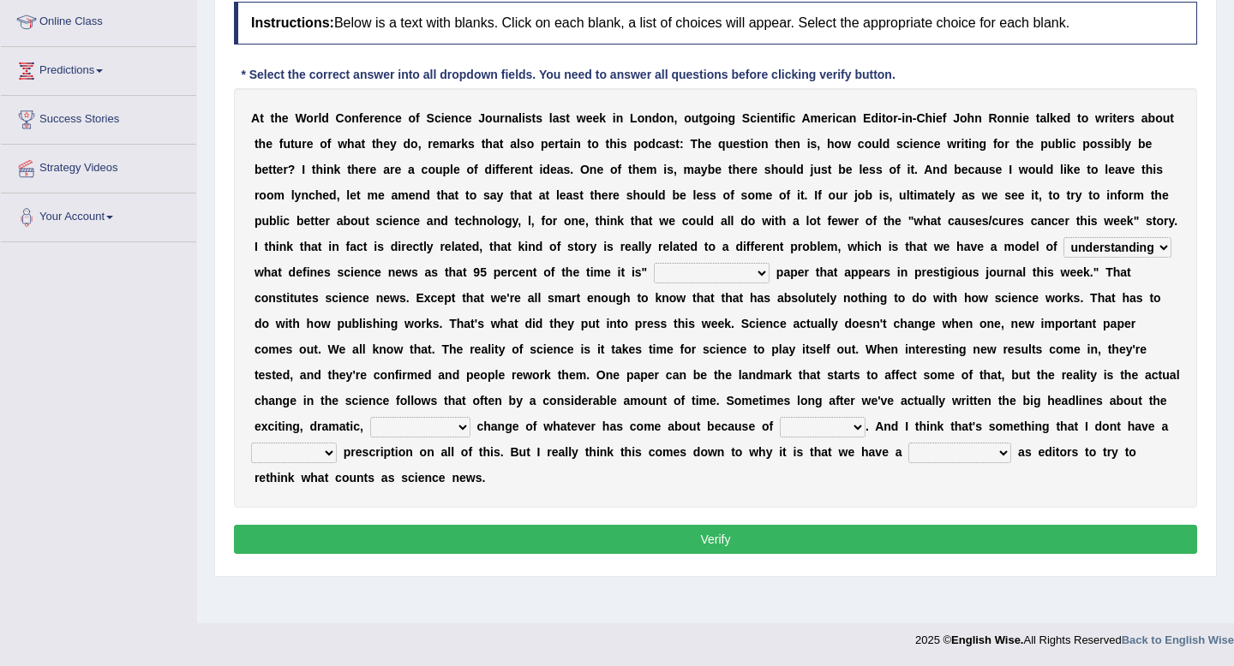
click at [769, 271] on select "interesting middling munitioning restrengthening" at bounding box center [712, 273] width 116 height 21
click at [765, 263] on select "interesting middling munitioning restrengthening" at bounding box center [712, 273] width 116 height 21
click at [769, 271] on select "interesting middling munitioning restrengthening" at bounding box center [712, 273] width 116 height 21
select select "interesting"
click at [765, 263] on select "interesting middling munitioning restrengthening" at bounding box center [712, 273] width 116 height 21
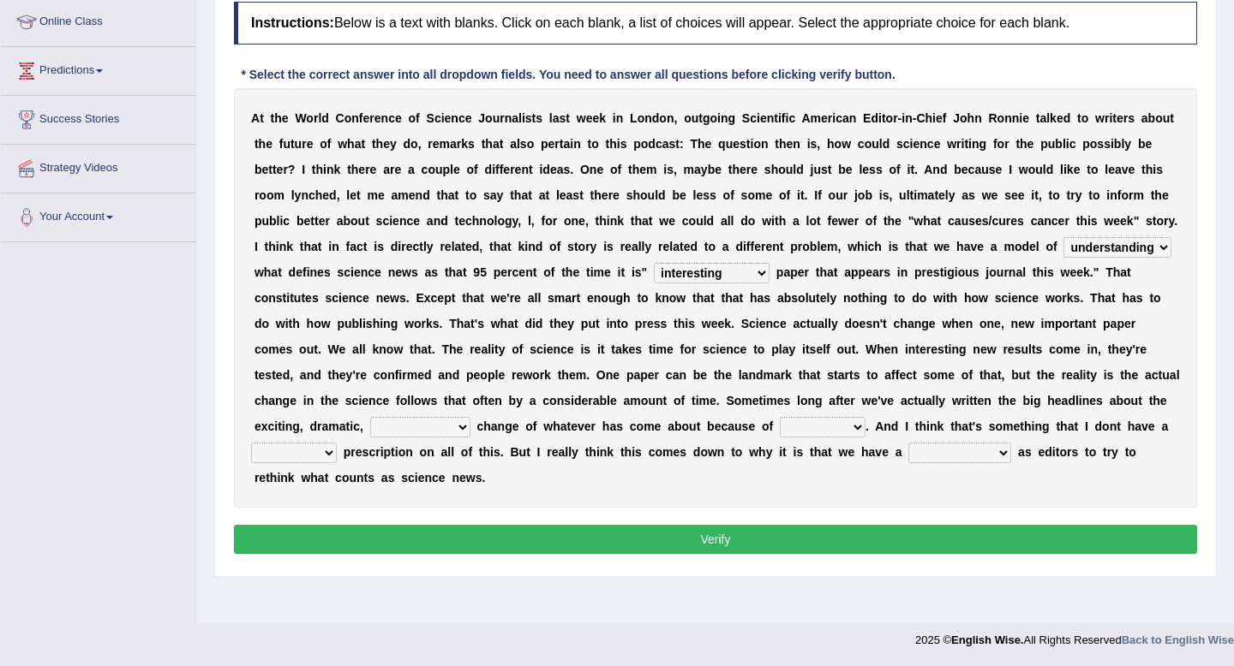
click at [470, 433] on select "stinky silly grimly revolutionary" at bounding box center [420, 427] width 100 height 21
select select "revolutionary"
click at [434, 417] on select "stinky silly grimly revolutionary" at bounding box center [420, 427] width 100 height 21
click at [865, 428] on select "learning something causing disturbing" at bounding box center [823, 427] width 86 height 21
select select "learning"
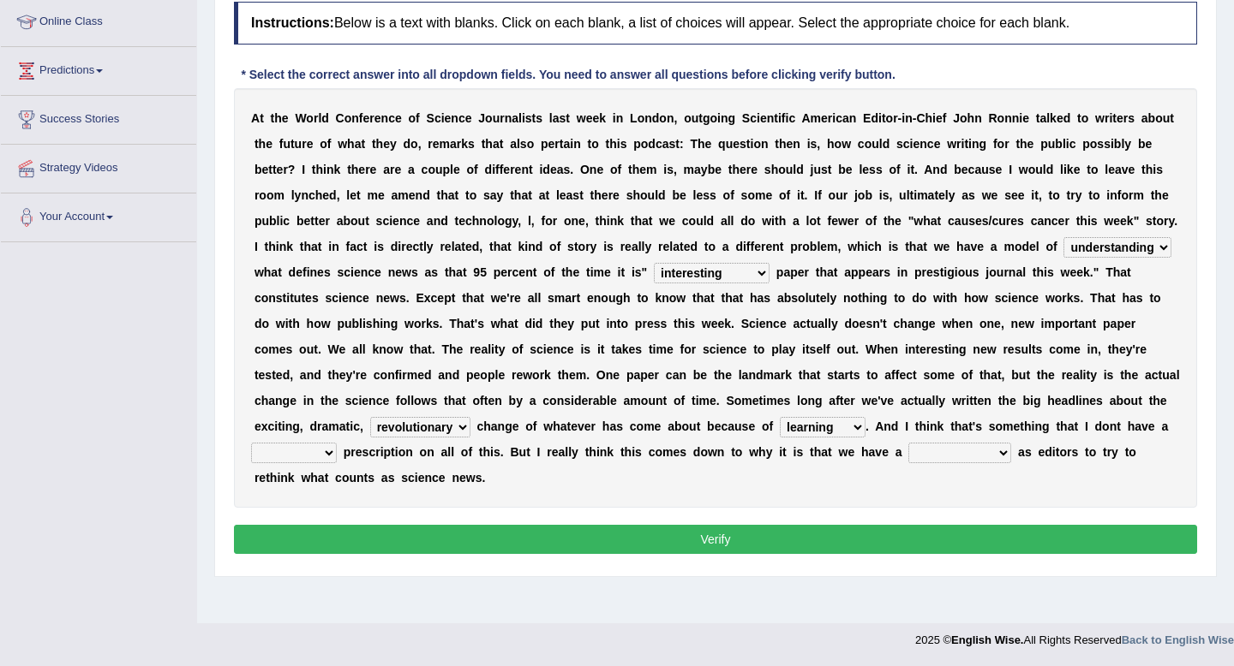
click at [845, 417] on select "learning something causing disturbing" at bounding box center [823, 427] width 86 height 21
click at [337, 451] on select "funny trespasser nebula particular" at bounding box center [294, 453] width 86 height 21
select select "particular"
click at [334, 443] on select "funny trespasser nebula particular" at bounding box center [294, 453] width 86 height 21
click at [1011, 448] on select "placidity responsibility divinity discrepancy" at bounding box center [959, 453] width 103 height 21
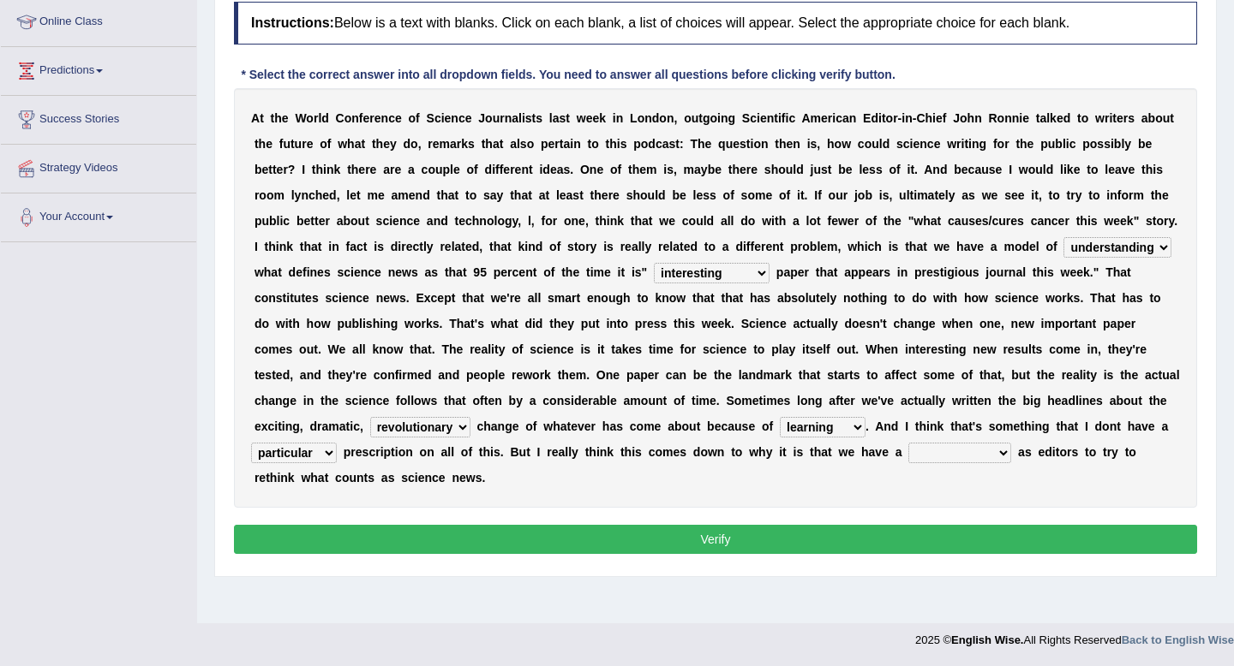
select select "responsibility"
click at [989, 443] on select "placidity responsibility divinity discrepancy" at bounding box center [959, 453] width 103 height 21
click at [731, 533] on button "Verify" at bounding box center [715, 539] width 963 height 29
